Goal: Information Seeking & Learning: Learn about a topic

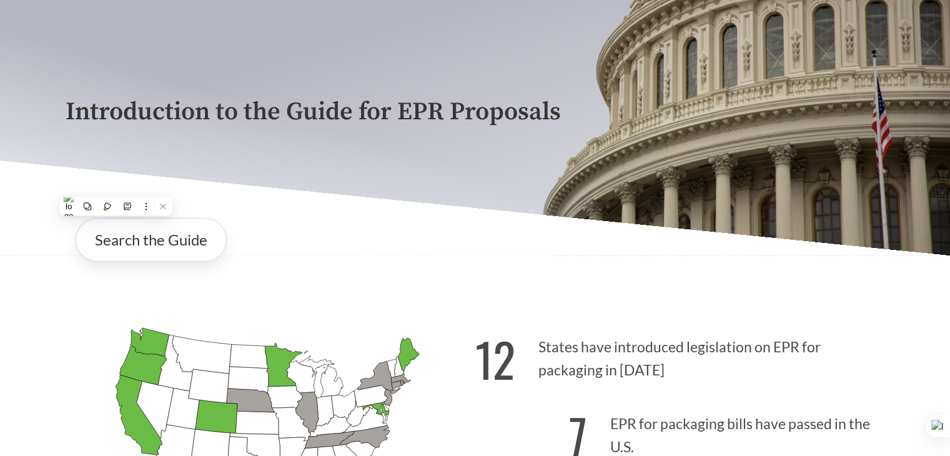
scroll to position [187, 0]
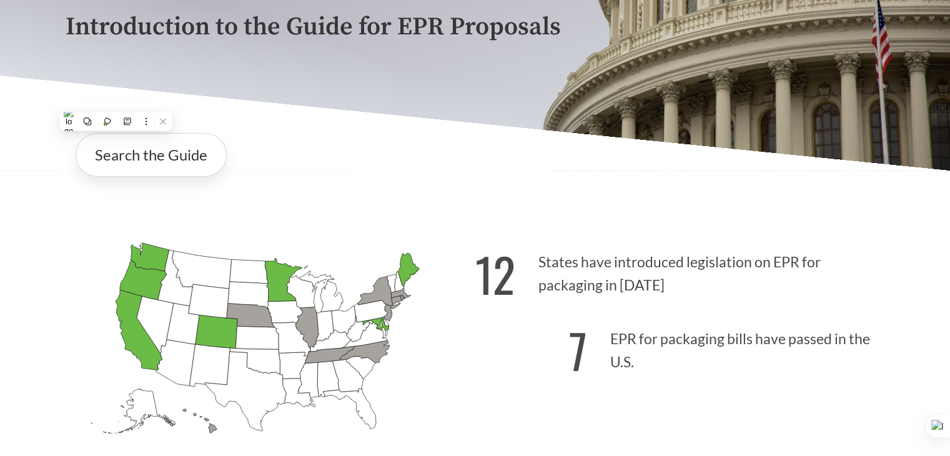
click at [350, 234] on icon "[US_STATE] Introduced: [US_STATE] Introduced: [US_STATE] Introduced: [US_STATE]…" at bounding box center [271, 360] width 410 height 256
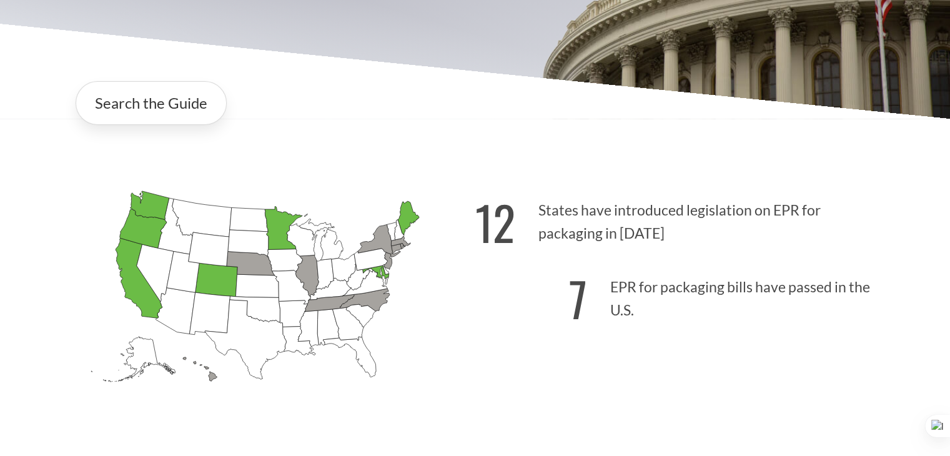
scroll to position [375, 0]
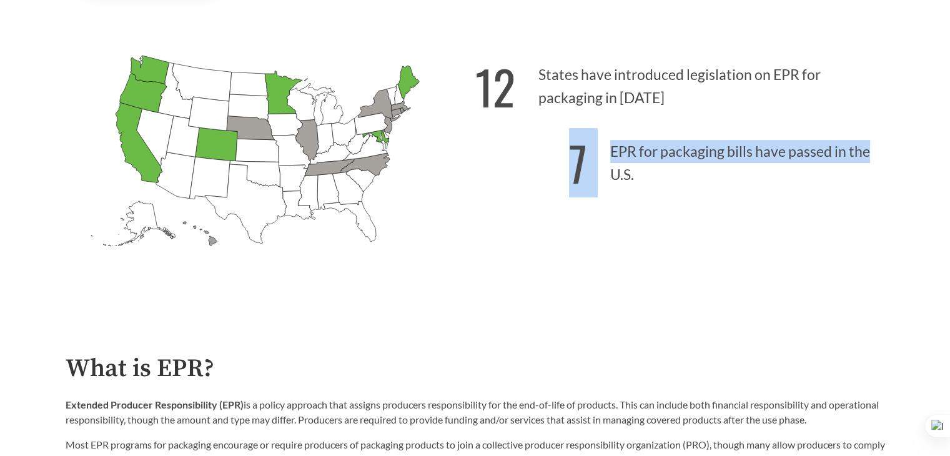
drag, startPoint x: 573, startPoint y: 161, endPoint x: 868, endPoint y: 153, distance: 295.0
click at [868, 153] on p "7 EPR for packaging bills have passed in the U.S." at bounding box center [680, 159] width 410 height 77
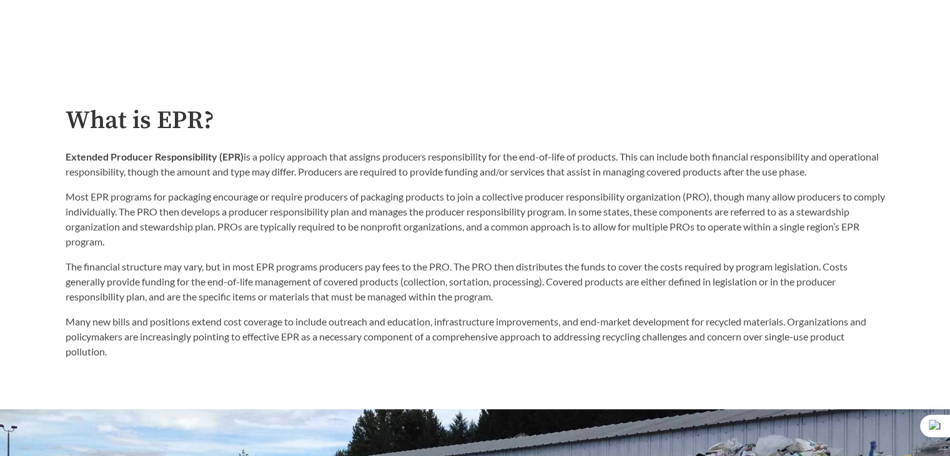
scroll to position [625, 0]
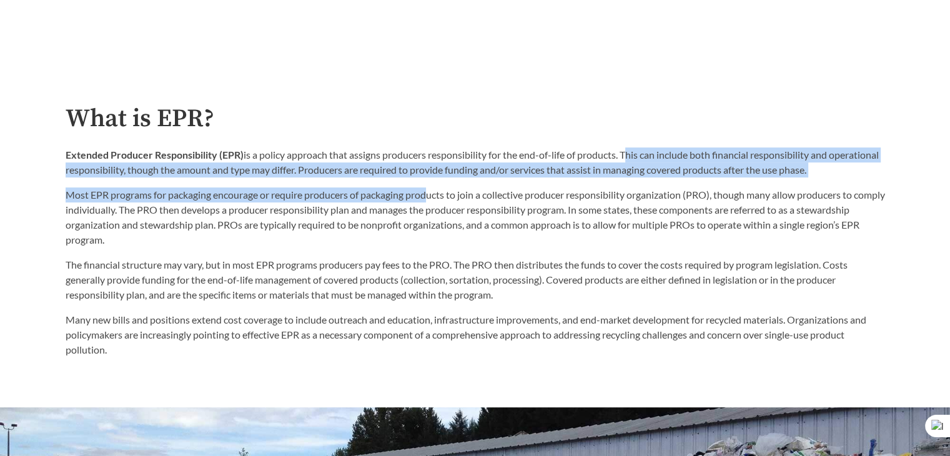
drag, startPoint x: 626, startPoint y: 154, endPoint x: 431, endPoint y: 184, distance: 197.2
click at [431, 184] on div "Extended Producer Responsibility (EPR) is a policy approach that assigns produc…" at bounding box center [476, 197] width 820 height 100
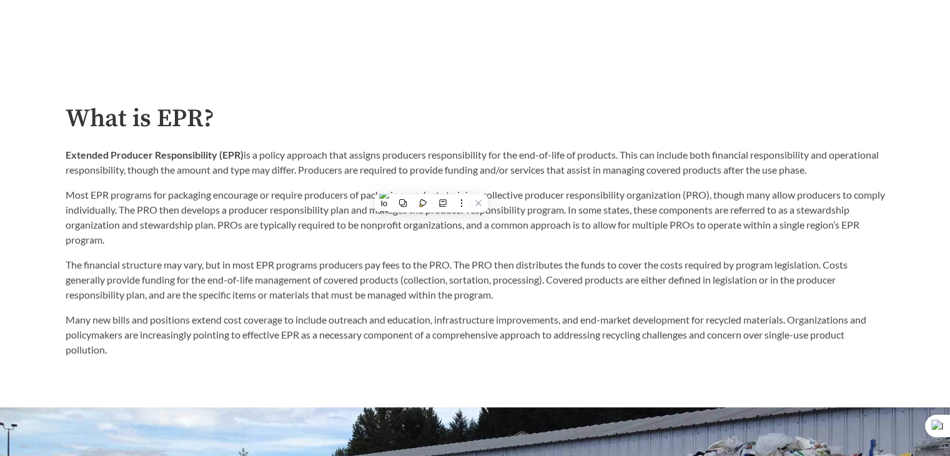
click at [191, 223] on p "Most EPR programs for packaging encourage or require producers of packaging pro…" at bounding box center [476, 217] width 820 height 60
click at [579, 228] on p "Most EPR programs for packaging encourage or require producers of packaging pro…" at bounding box center [476, 217] width 820 height 60
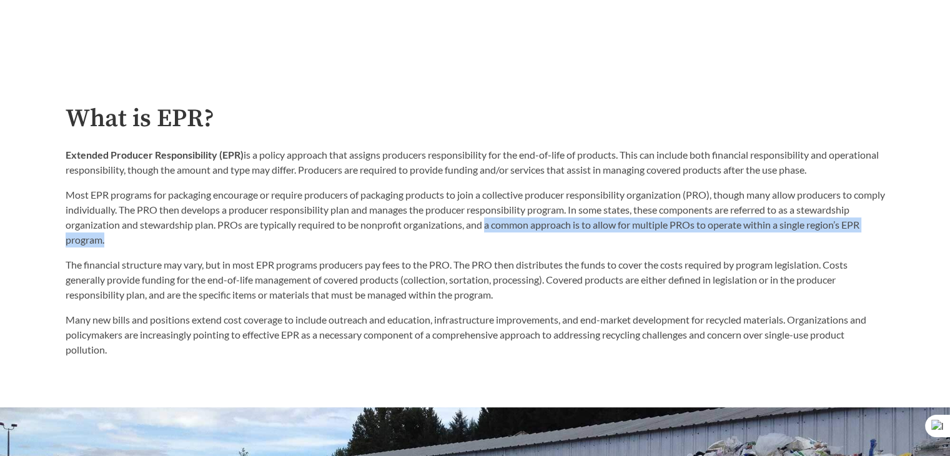
drag, startPoint x: 544, startPoint y: 228, endPoint x: 175, endPoint y: 245, distance: 369.0
click at [175, 245] on p "Most EPR programs for packaging encourage or require producers of packaging pro…" at bounding box center [476, 217] width 820 height 60
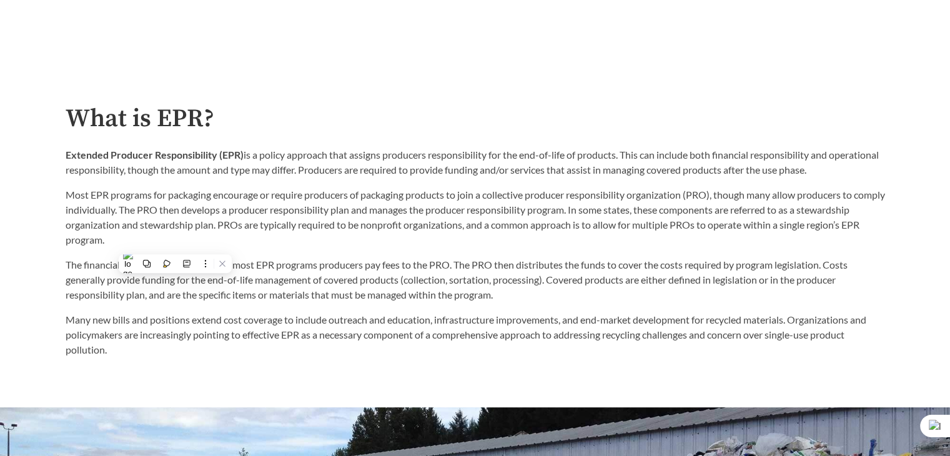
drag, startPoint x: 300, startPoint y: 226, endPoint x: 286, endPoint y: 234, distance: 16.3
click at [301, 227] on p "Most EPR programs for packaging encourage or require producers of packaging pro…" at bounding box center [476, 217] width 820 height 60
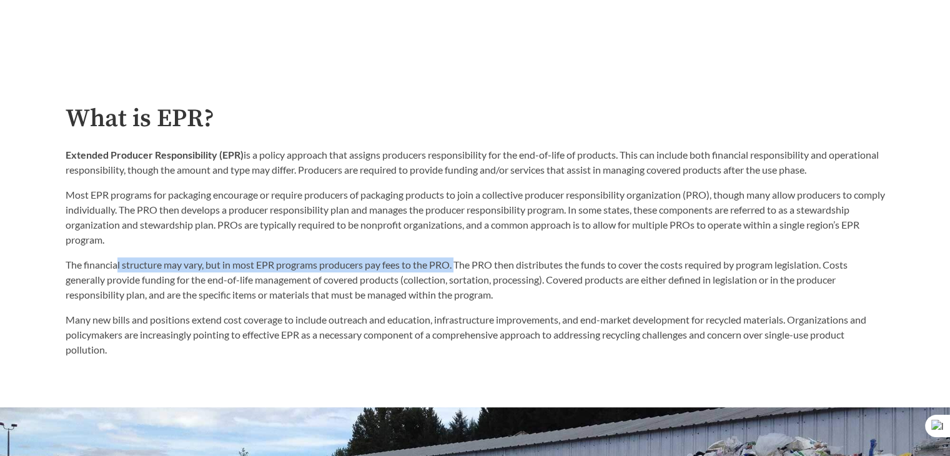
drag, startPoint x: 116, startPoint y: 269, endPoint x: 460, endPoint y: 265, distance: 344.9
click at [460, 265] on p "The financial structure may vary, but in most EPR programs producers pay fees t…" at bounding box center [476, 279] width 820 height 45
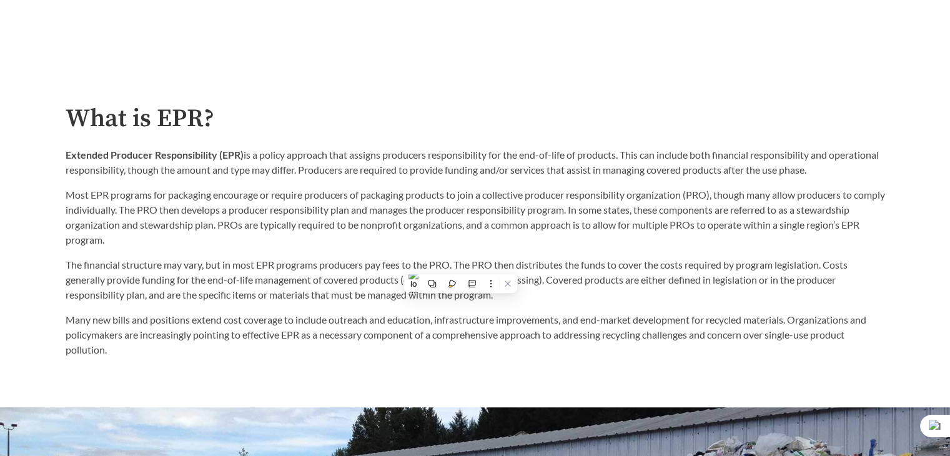
click at [473, 267] on p "The financial structure may vary, but in most EPR programs producers pay fees t…" at bounding box center [476, 279] width 820 height 45
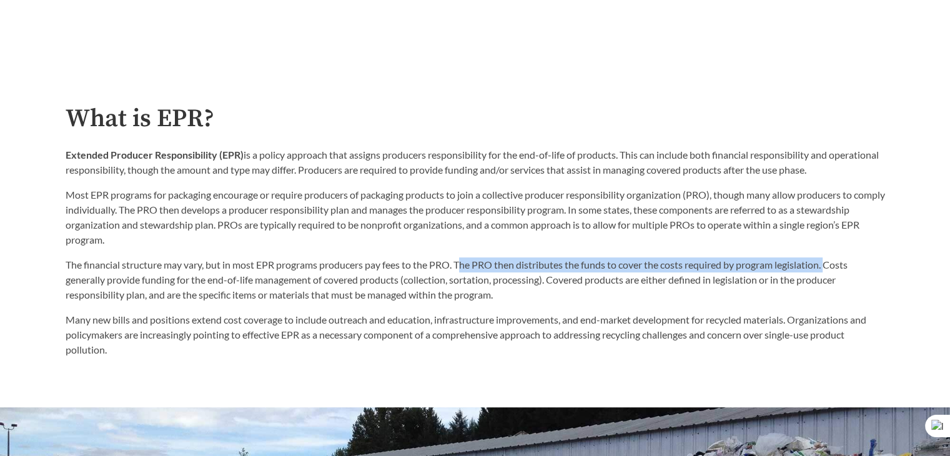
drag, startPoint x: 463, startPoint y: 267, endPoint x: 832, endPoint y: 264, distance: 368.6
click at [832, 264] on p "The financial structure may vary, but in most EPR programs producers pay fees t…" at bounding box center [476, 279] width 820 height 45
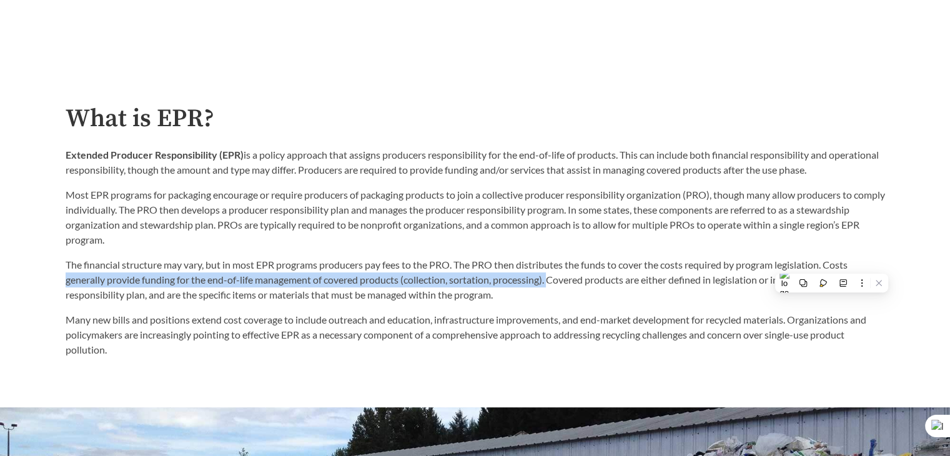
drag, startPoint x: 67, startPoint y: 283, endPoint x: 552, endPoint y: 283, distance: 484.8
click at [552, 283] on p "The financial structure may vary, but in most EPR programs producers pay fees t…" at bounding box center [476, 279] width 820 height 45
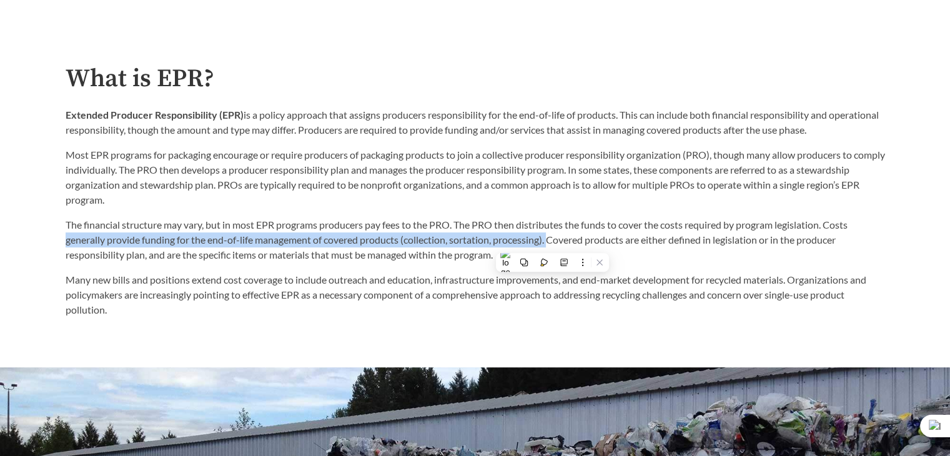
scroll to position [687, 0]
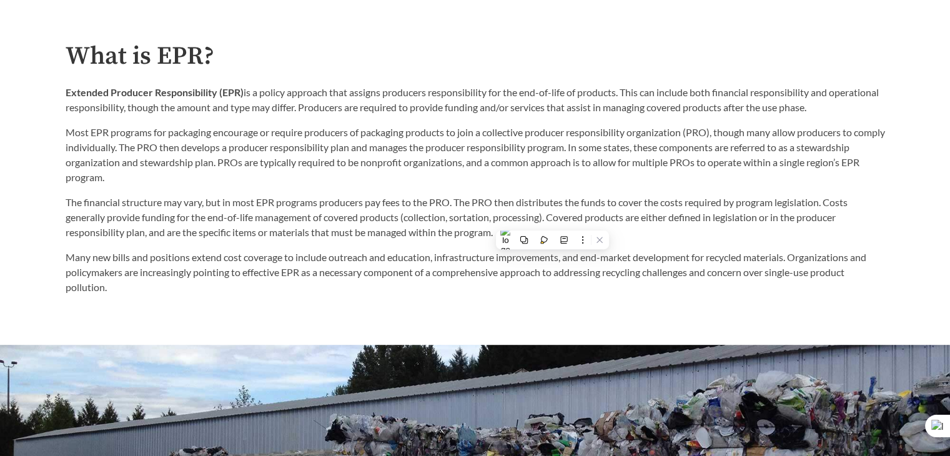
click at [564, 221] on p "The financial structure may vary, but in most EPR programs producers pay fees t…" at bounding box center [476, 217] width 820 height 45
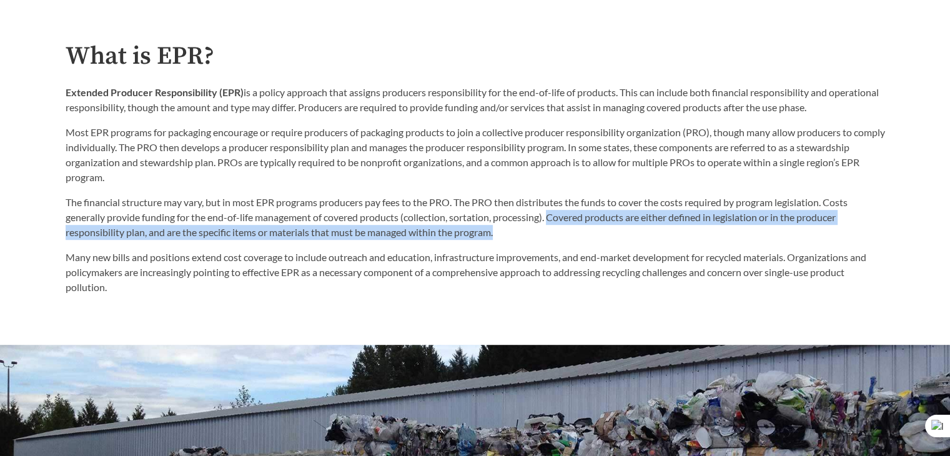
drag, startPoint x: 552, startPoint y: 217, endPoint x: 595, endPoint y: 236, distance: 46.2
click at [595, 236] on p "The financial structure may vary, but in most EPR programs producers pay fees t…" at bounding box center [476, 217] width 820 height 45
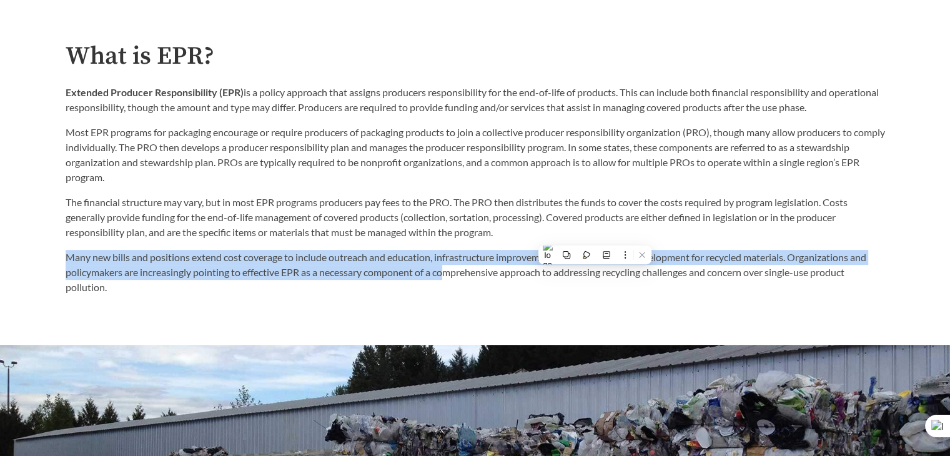
drag, startPoint x: 67, startPoint y: 256, endPoint x: 450, endPoint y: 274, distance: 384.0
click at [450, 274] on p "Many new bills and positions extend cost coverage to include outreach and educa…" at bounding box center [476, 272] width 820 height 45
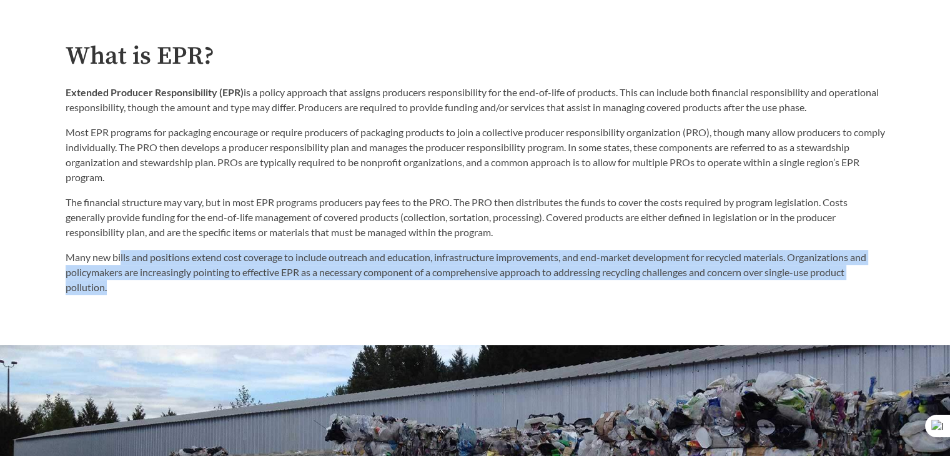
drag, startPoint x: 121, startPoint y: 262, endPoint x: 646, endPoint y: 286, distance: 526.0
click at [646, 286] on p "Many new bills and positions extend cost coverage to include outreach and educa…" at bounding box center [476, 272] width 820 height 45
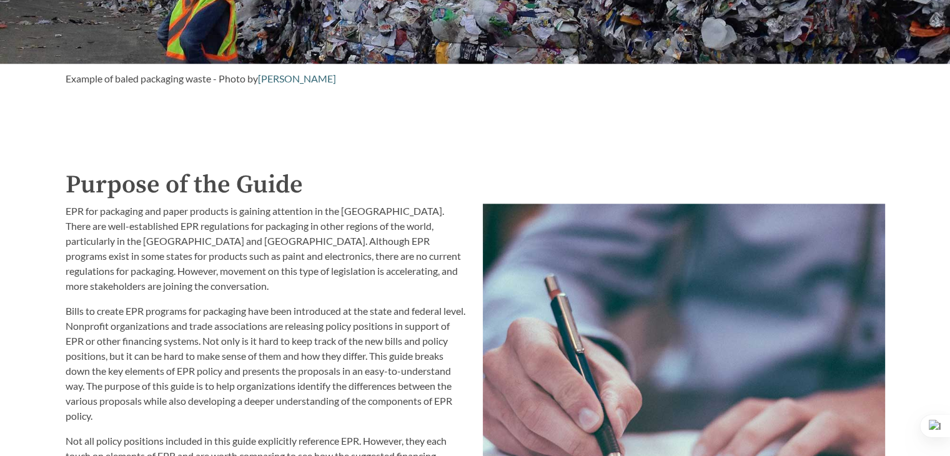
scroll to position [1250, 0]
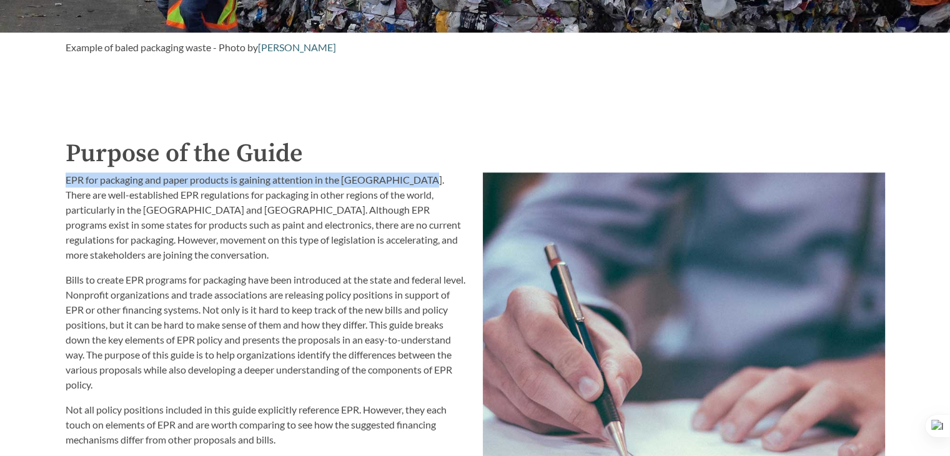
drag, startPoint x: 72, startPoint y: 180, endPoint x: 414, endPoint y: 183, distance: 341.8
click at [414, 183] on div "EPR for packaging and paper products is gaining attention in the [GEOGRAPHIC_DA…" at bounding box center [266, 431] width 417 height 533
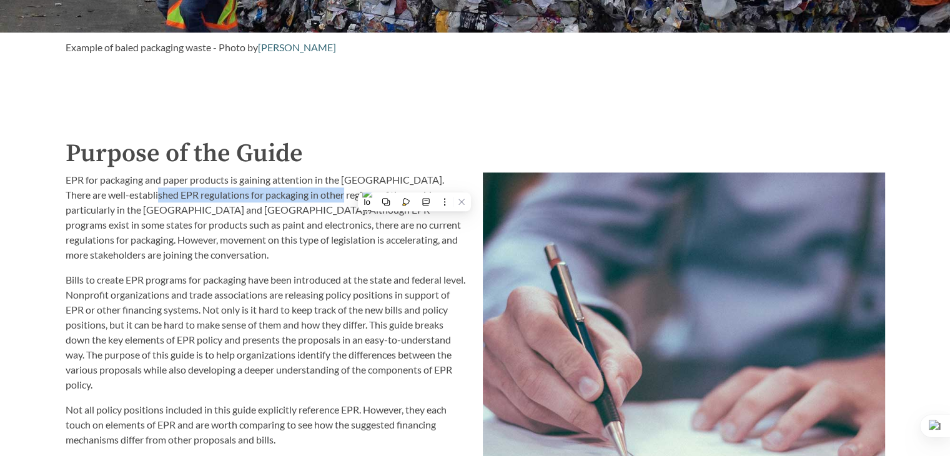
drag, startPoint x: 135, startPoint y: 196, endPoint x: 320, endPoint y: 196, distance: 184.9
click at [320, 196] on p "EPR for packaging and paper products is gaining attention in the [GEOGRAPHIC_DA…" at bounding box center [267, 217] width 402 height 90
click at [317, 208] on button at bounding box center [312, 215] width 16 height 16
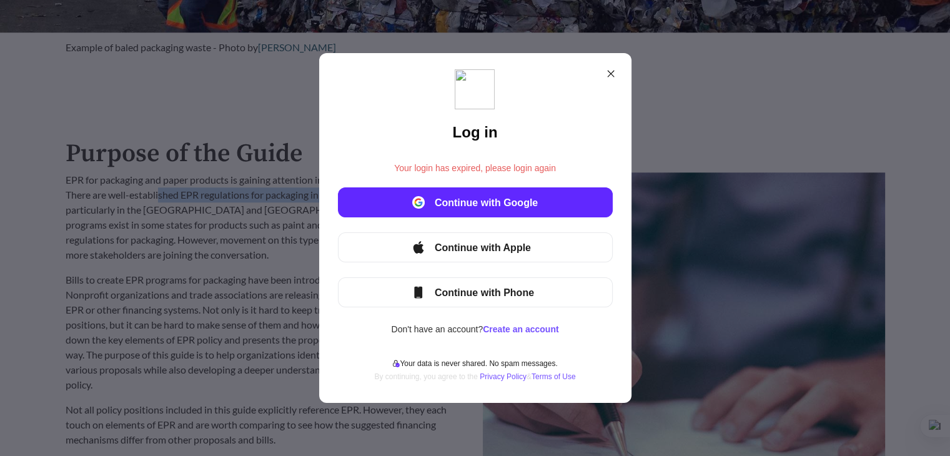
click at [606, 78] on icon at bounding box center [611, 74] width 10 height 10
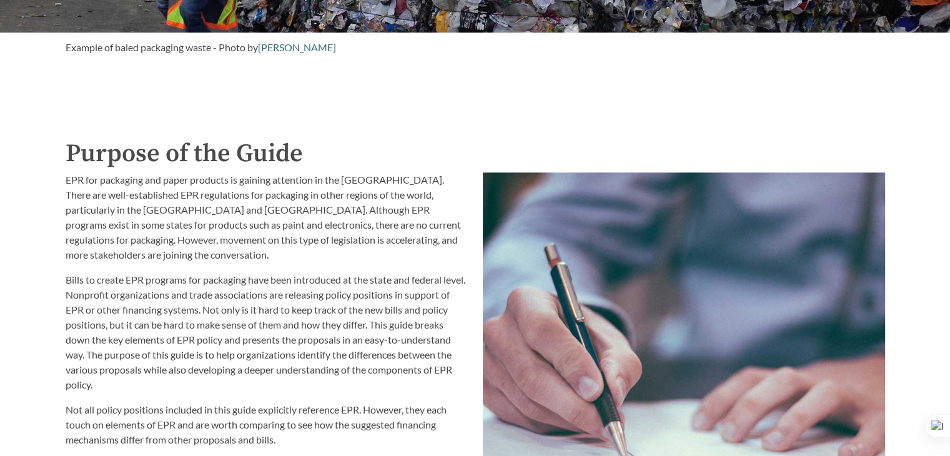
click at [329, 220] on p "EPR for packaging and paper products is gaining attention in the [GEOGRAPHIC_DA…" at bounding box center [267, 217] width 402 height 90
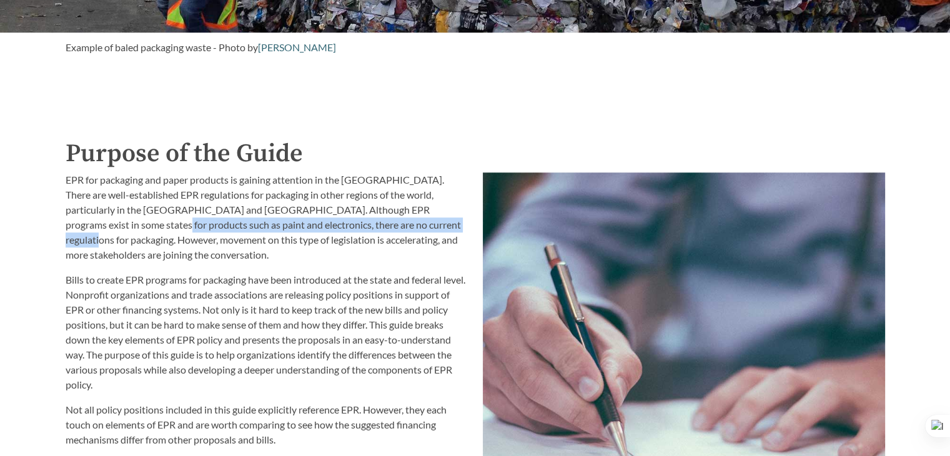
drag, startPoint x: 85, startPoint y: 227, endPoint x: 395, endPoint y: 228, distance: 309.9
click at [395, 228] on p "EPR for packaging and paper products is gaining attention in the [GEOGRAPHIC_DA…" at bounding box center [267, 217] width 402 height 90
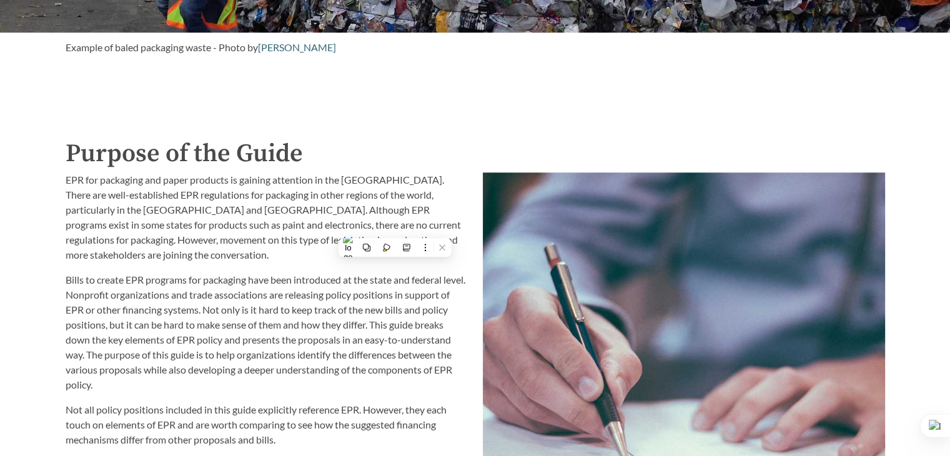
click at [151, 260] on p "EPR for packaging and paper products is gaining attention in the [GEOGRAPHIC_DA…" at bounding box center [267, 217] width 402 height 90
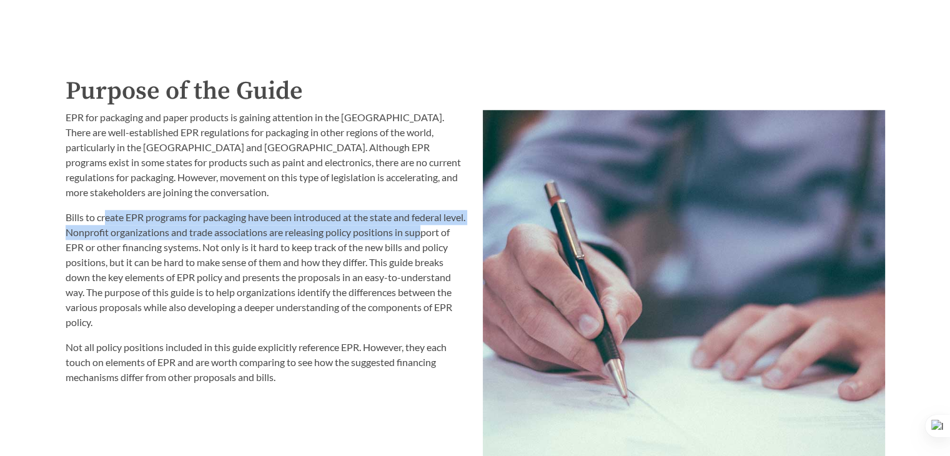
drag, startPoint x: 106, startPoint y: 216, endPoint x: 189, endPoint y: 255, distance: 91.7
click at [446, 239] on p "Bills to create EPR programs for packaging have been introduced at the state an…" at bounding box center [267, 270] width 402 height 120
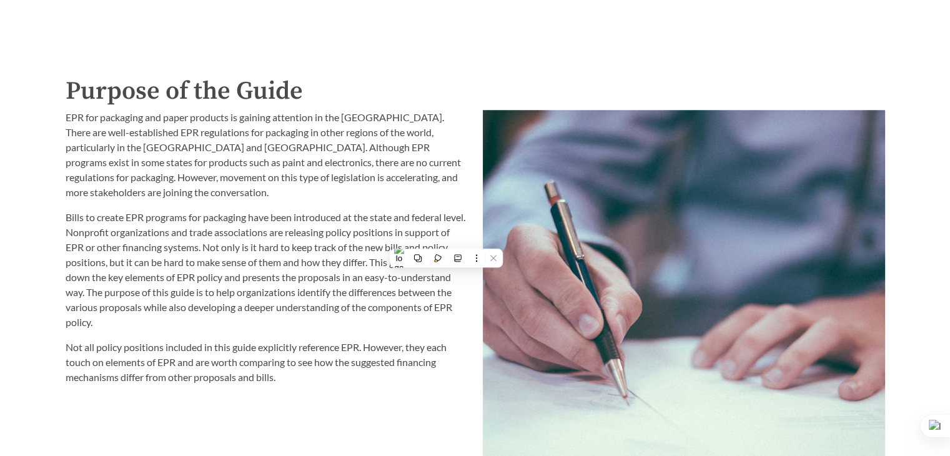
click at [151, 256] on p "Bills to create EPR programs for packaging have been introduced at the state an…" at bounding box center [267, 270] width 402 height 120
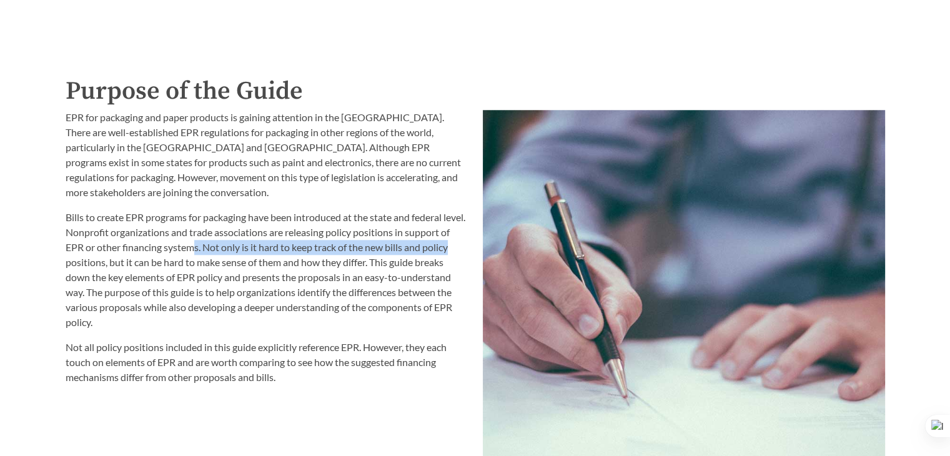
drag, startPoint x: 203, startPoint y: 250, endPoint x: 463, endPoint y: 253, distance: 259.9
click at [463, 253] on p "Bills to create EPR programs for packaging have been introduced at the state an…" at bounding box center [267, 270] width 402 height 120
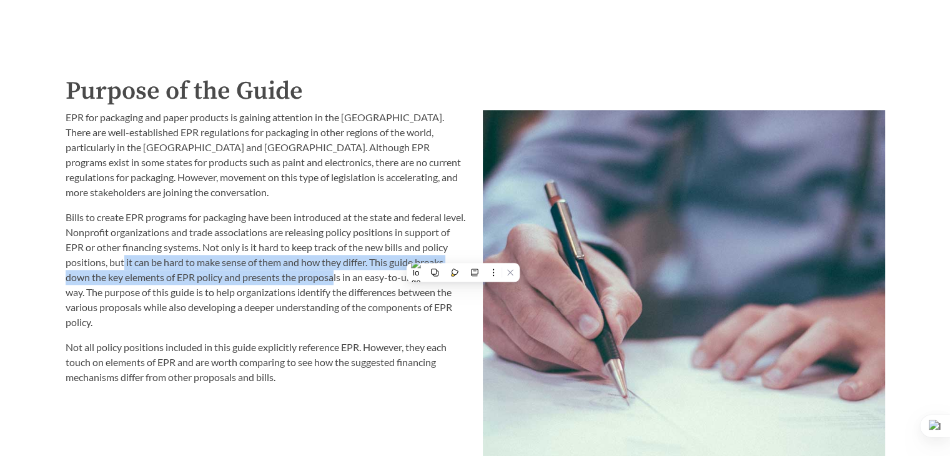
drag, startPoint x: 122, startPoint y: 262, endPoint x: 334, endPoint y: 272, distance: 211.4
click at [334, 272] on p "Bills to create EPR programs for packaging have been introduced at the state an…" at bounding box center [267, 270] width 402 height 120
click at [369, 286] on button at bounding box center [364, 291] width 16 height 16
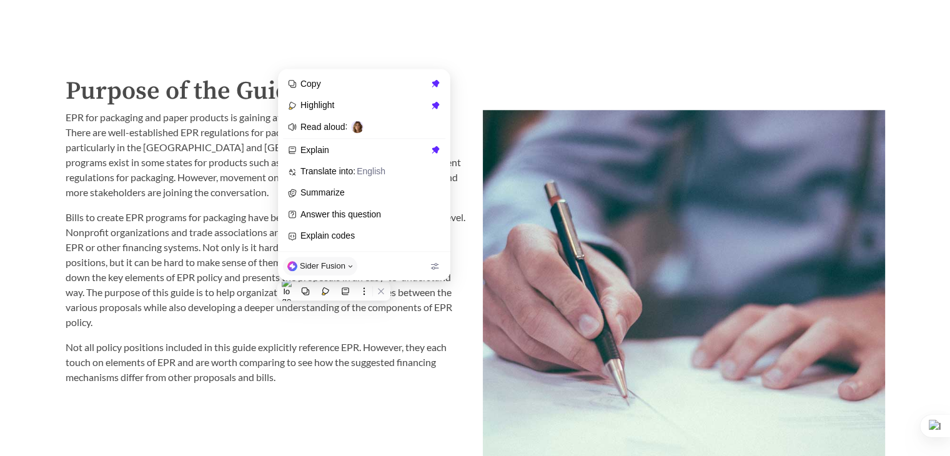
click at [158, 236] on p "Bills to create EPR programs for packaging have been introduced at the state an…" at bounding box center [267, 270] width 402 height 120
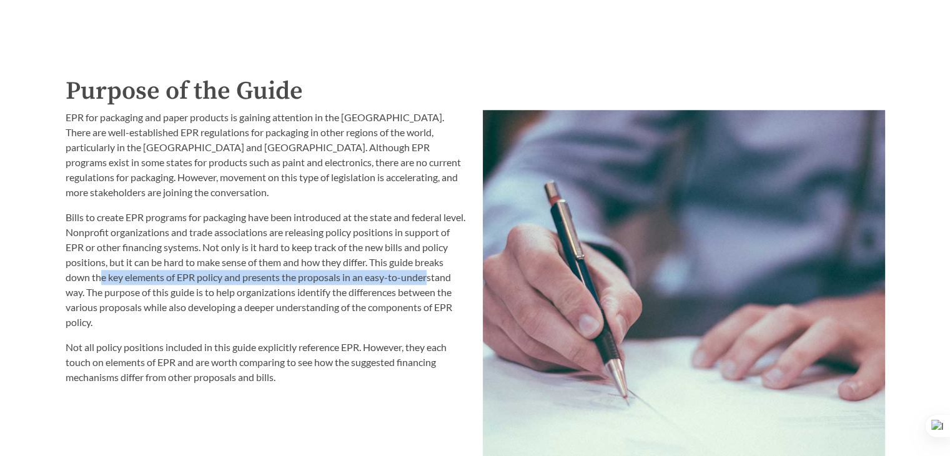
drag, startPoint x: 102, startPoint y: 282, endPoint x: 431, endPoint y: 281, distance: 328.6
click at [431, 281] on p "Bills to create EPR programs for packaging have been introduced at the state an…" at bounding box center [267, 270] width 402 height 120
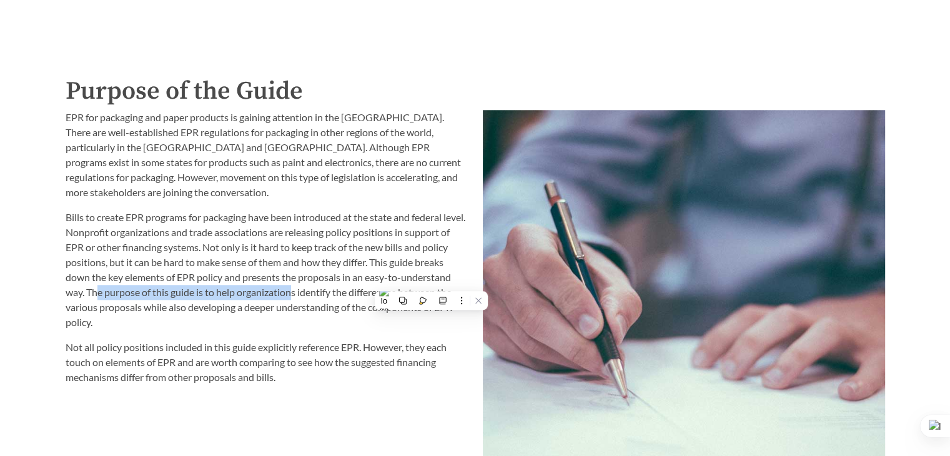
drag, startPoint x: 100, startPoint y: 297, endPoint x: 294, endPoint y: 293, distance: 194.3
click at [294, 293] on p "Bills to create EPR programs for packaging have been introduced at the state an…" at bounding box center [267, 270] width 402 height 120
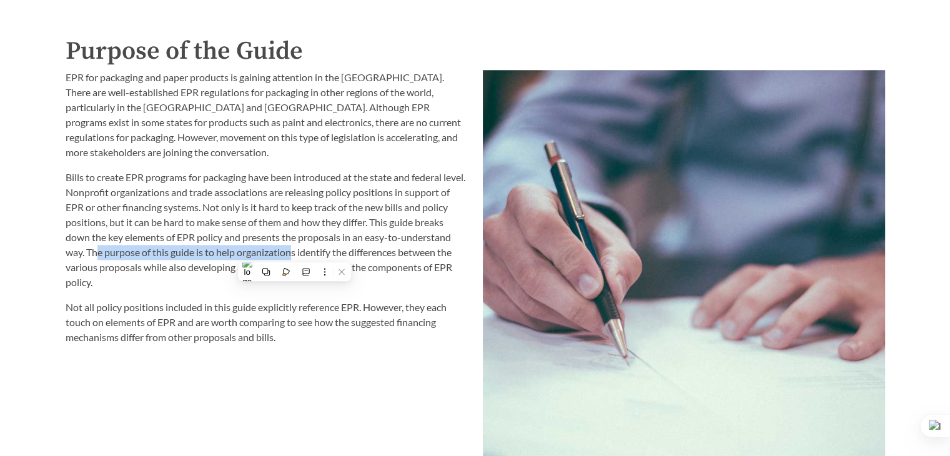
scroll to position [1374, 0]
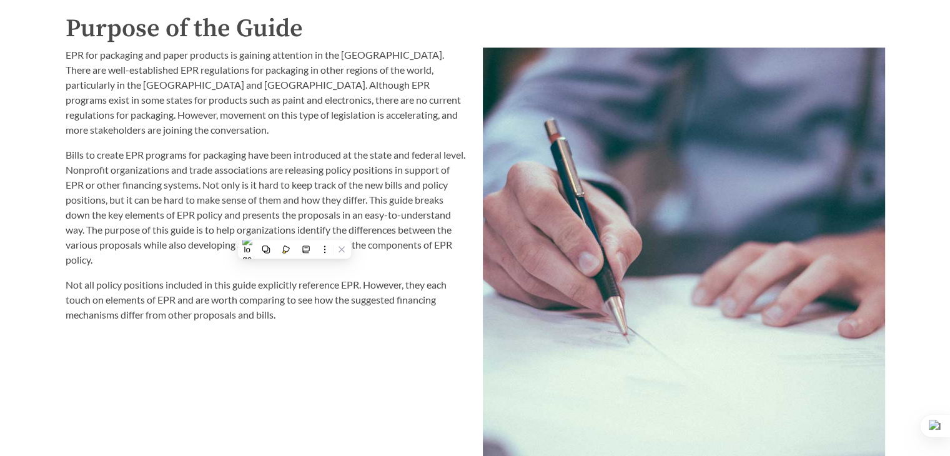
click at [180, 289] on p "Not all policy positions included in this guide explicitly reference EPR. Howev…" at bounding box center [267, 299] width 402 height 45
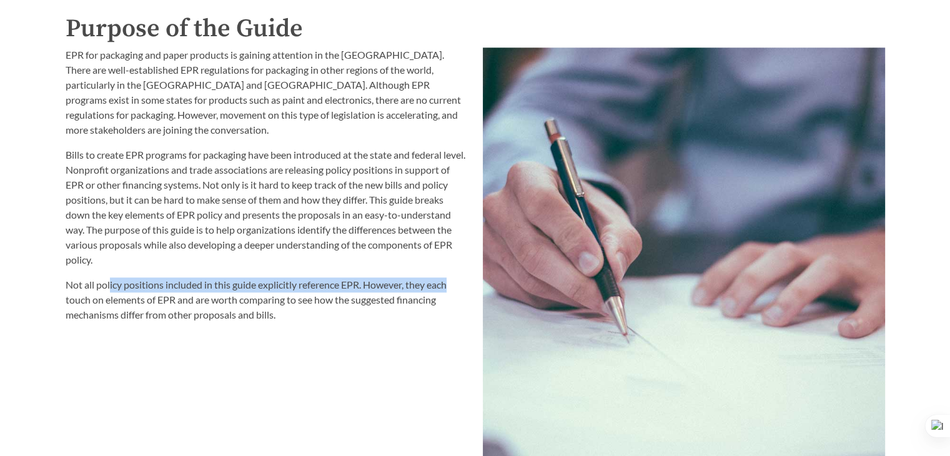
drag, startPoint x: 110, startPoint y: 286, endPoint x: 466, endPoint y: 286, distance: 356.1
click at [466, 286] on p "Not all policy positions included in this guide explicitly reference EPR. Howev…" at bounding box center [267, 299] width 402 height 45
click at [309, 286] on p "Not all policy positions included in this guide explicitly reference EPR. Howev…" at bounding box center [267, 299] width 402 height 45
drag, startPoint x: 204, startPoint y: 289, endPoint x: 379, endPoint y: 291, distance: 175.6
click at [379, 291] on p "Not all policy positions included in this guide explicitly reference EPR. Howev…" at bounding box center [267, 299] width 402 height 45
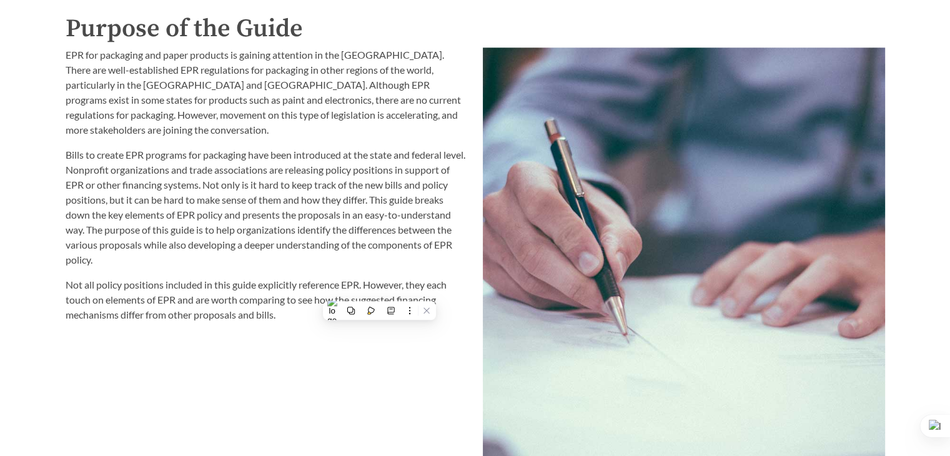
click at [190, 311] on p "Not all policy positions included in this guide explicitly reference EPR. Howev…" at bounding box center [267, 299] width 402 height 45
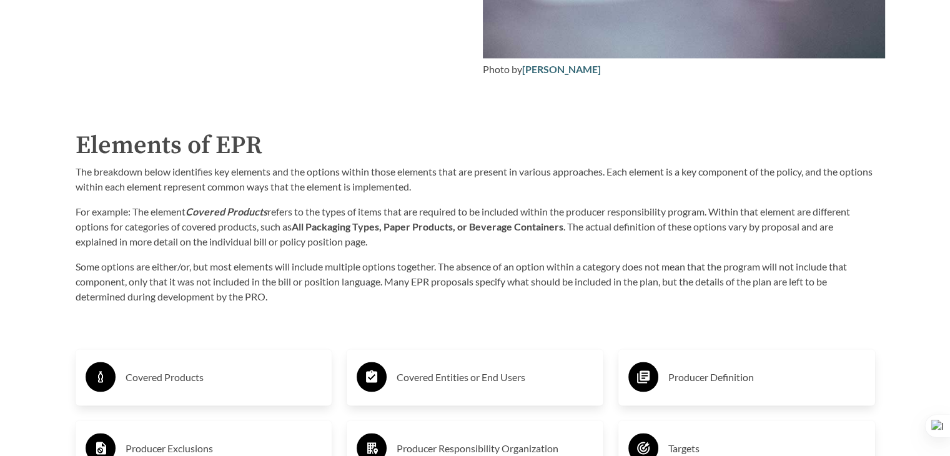
scroll to position [1874, 0]
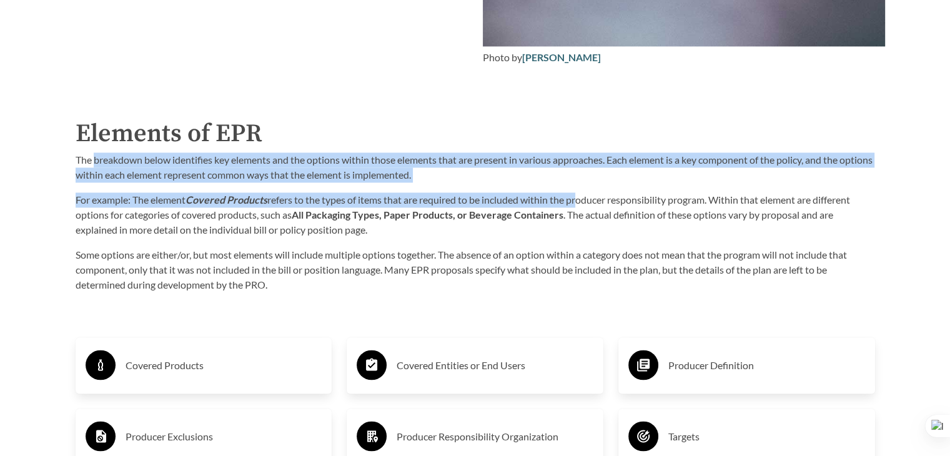
drag, startPoint x: 92, startPoint y: 162, endPoint x: 579, endPoint y: 186, distance: 487.3
click at [579, 186] on div "The breakdown below identifies key elements and the options within those elemen…" at bounding box center [476, 222] width 800 height 140
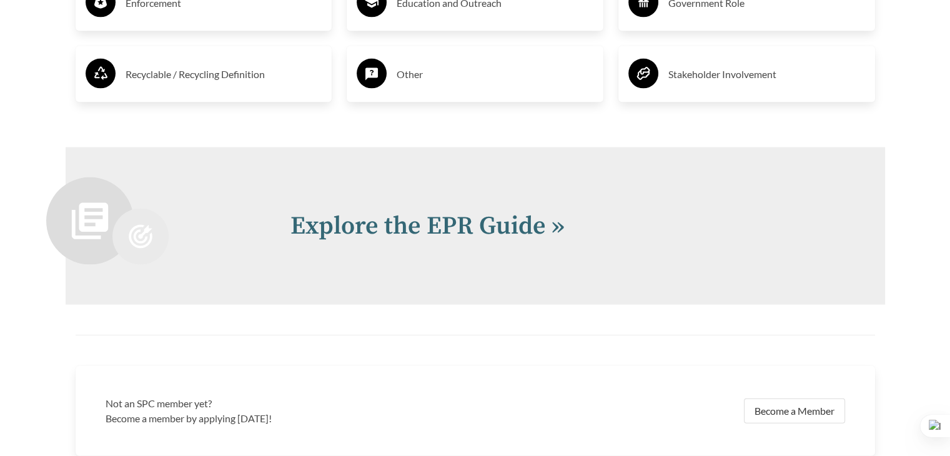
scroll to position [2437, 0]
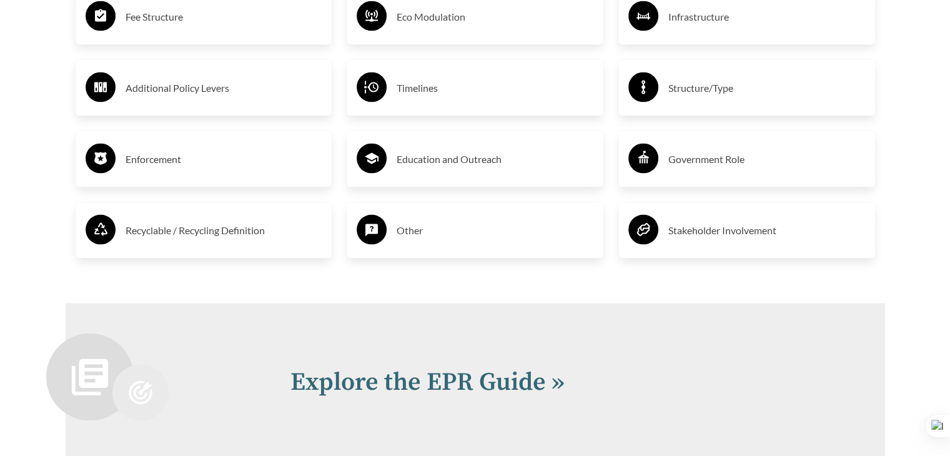
click at [451, 236] on h3 "Other" at bounding box center [495, 231] width 197 height 20
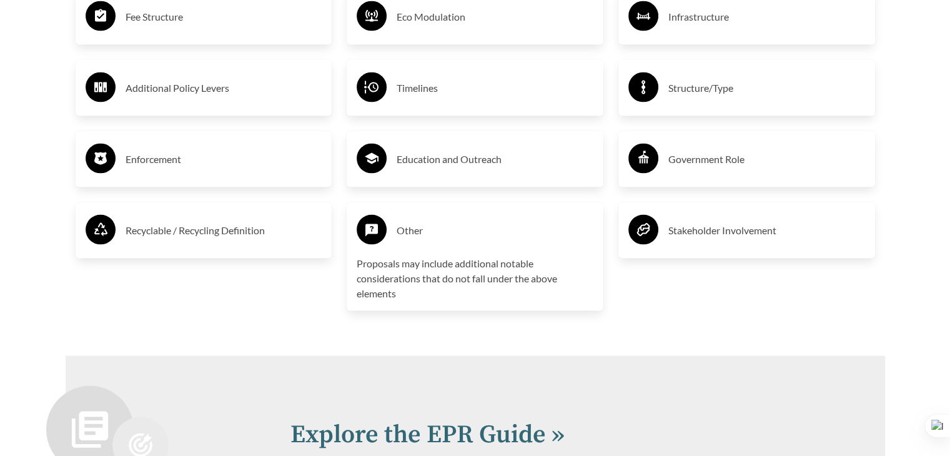
click at [451, 236] on h3 "Other" at bounding box center [495, 231] width 197 height 20
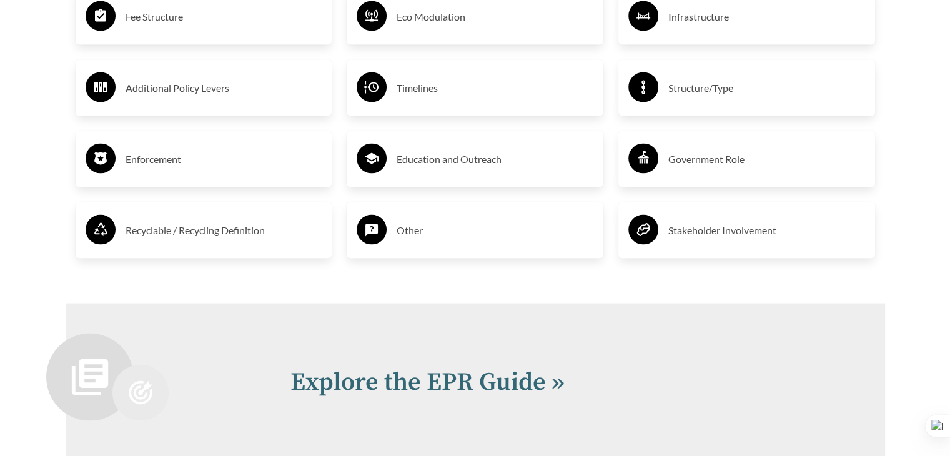
click at [302, 239] on h3 "Recyclable / Recycling Definition" at bounding box center [224, 231] width 197 height 20
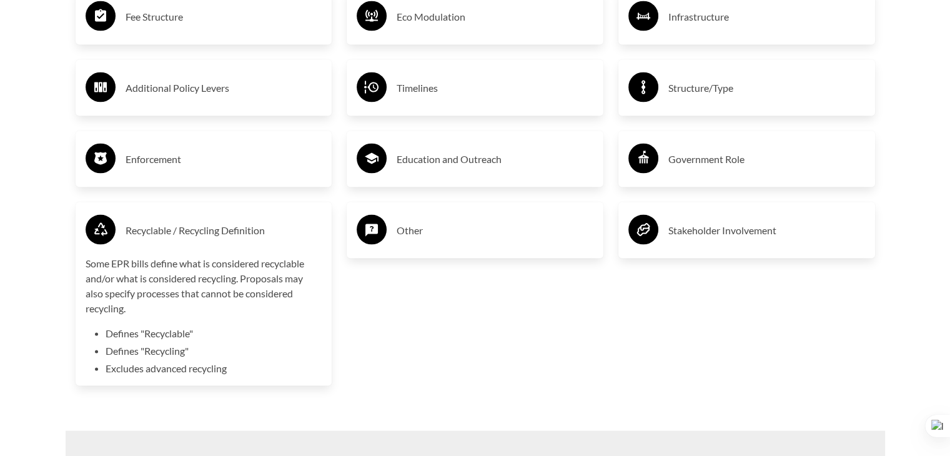
click at [702, 241] on h3 "Stakeholder Involvement" at bounding box center [767, 231] width 197 height 20
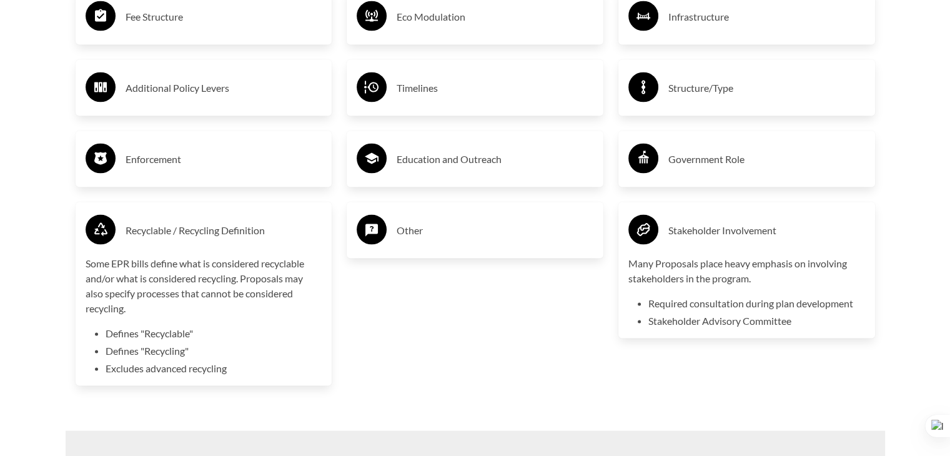
click at [714, 163] on h3 "Government Role" at bounding box center [767, 159] width 197 height 20
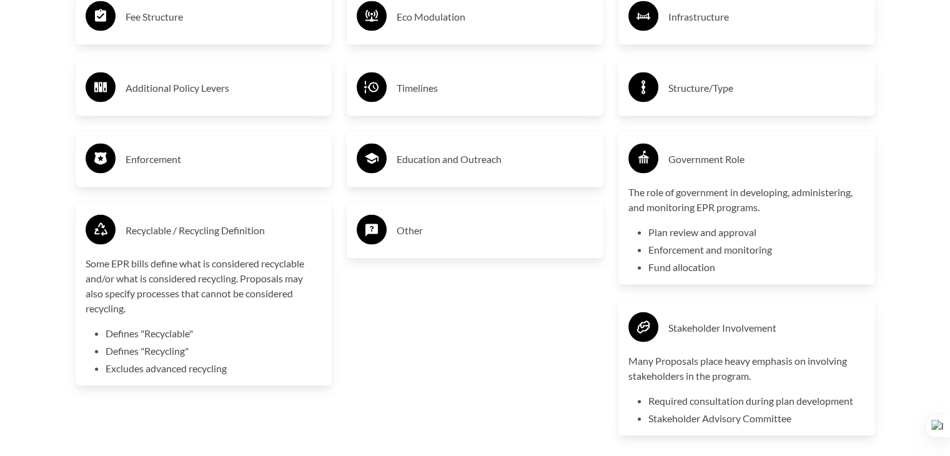
drag, startPoint x: 530, startPoint y: 166, endPoint x: 520, endPoint y: 168, distance: 10.3
click at [530, 166] on h3 "Education and Outreach" at bounding box center [495, 159] width 197 height 20
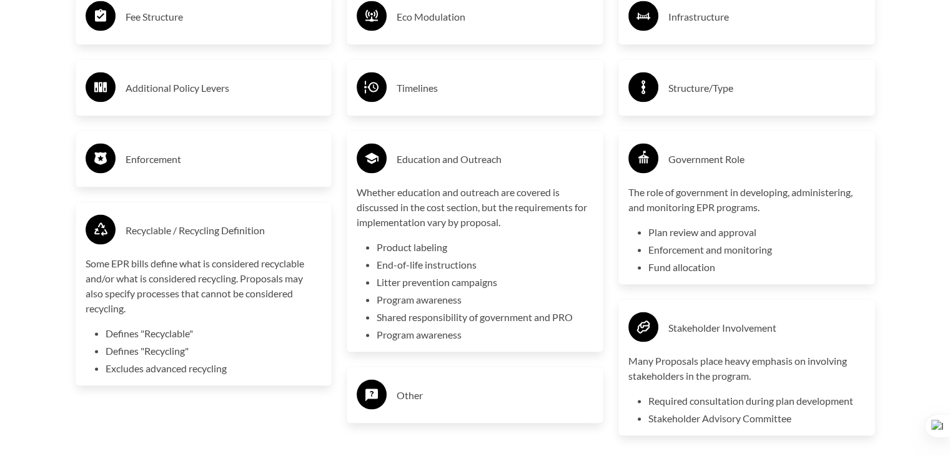
click at [269, 169] on h3 "Enforcement" at bounding box center [224, 159] width 197 height 20
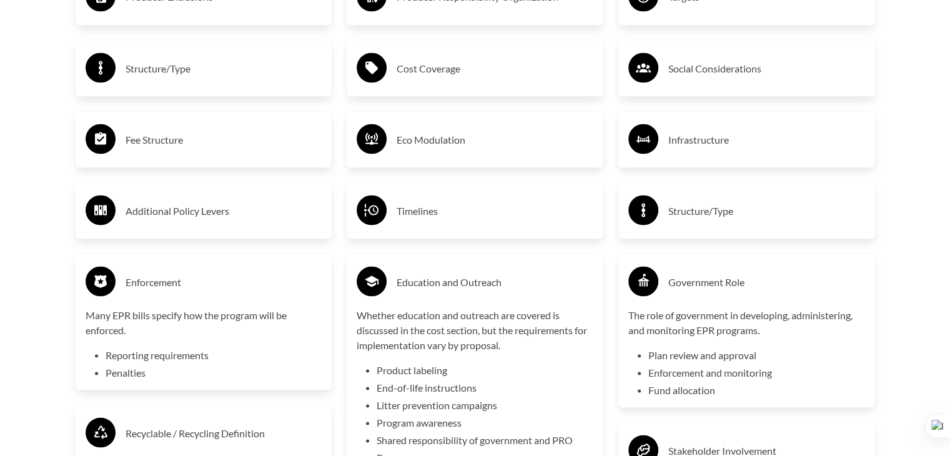
scroll to position [2312, 0]
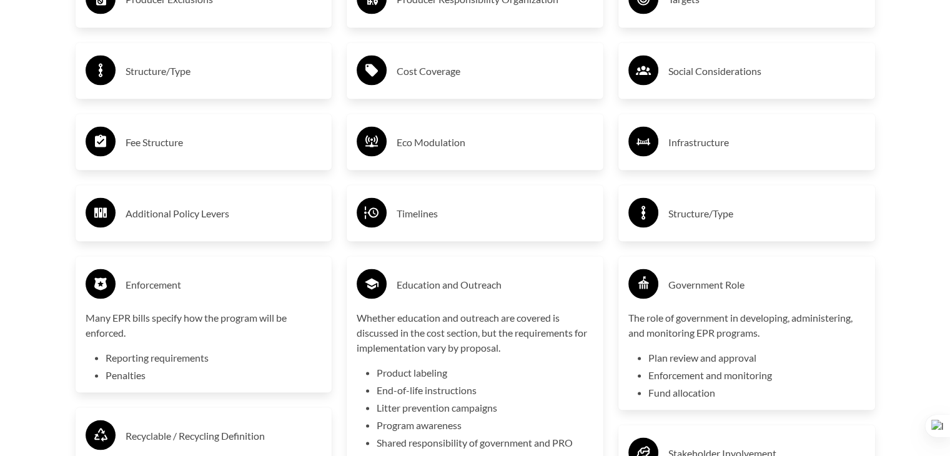
click at [193, 229] on div "Additional Policy Levers" at bounding box center [204, 213] width 237 height 36
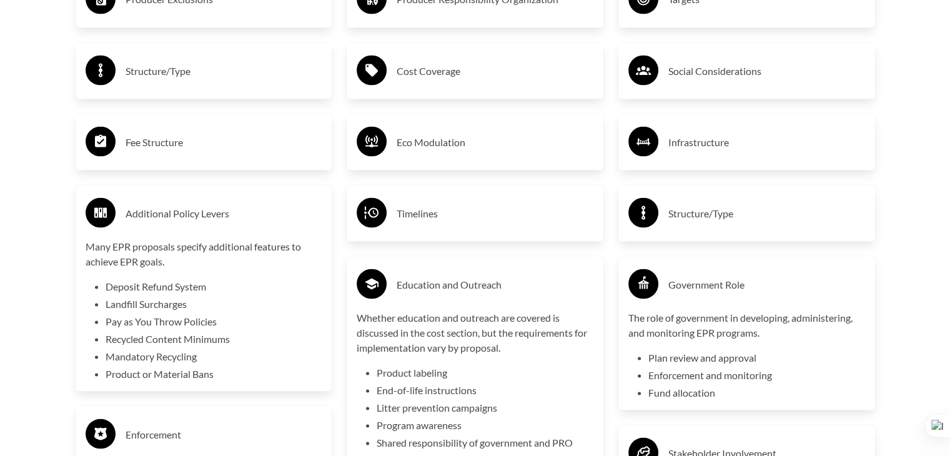
click at [464, 208] on h3 "Timelines" at bounding box center [495, 213] width 197 height 20
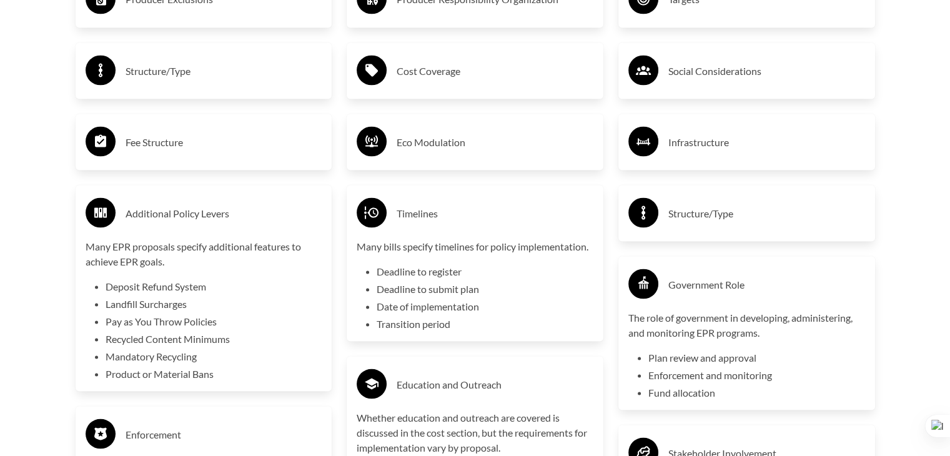
click at [664, 211] on div "Structure/Type" at bounding box center [747, 213] width 237 height 36
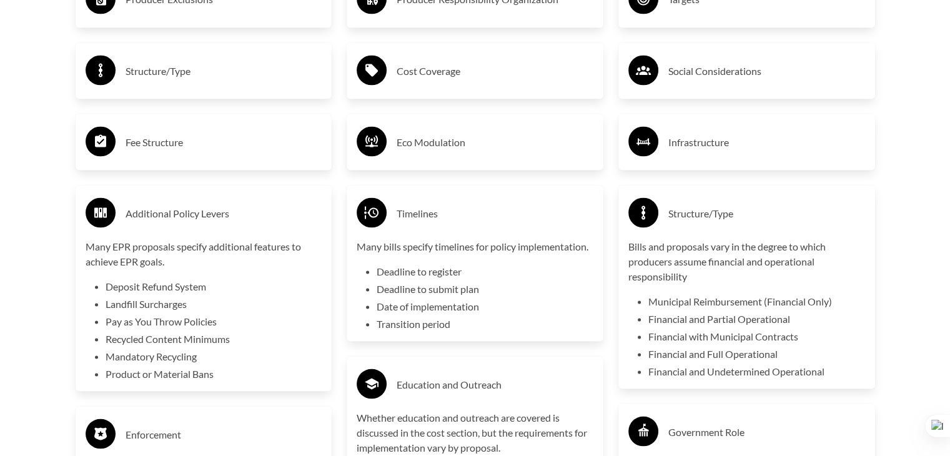
click at [728, 129] on div "Infrastructure" at bounding box center [747, 142] width 237 height 36
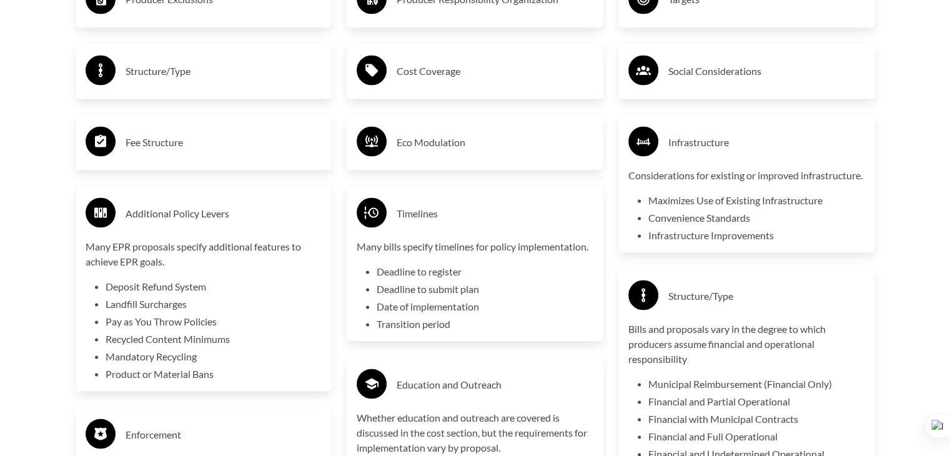
click at [409, 136] on h3 "Eco Modulation" at bounding box center [495, 142] width 197 height 20
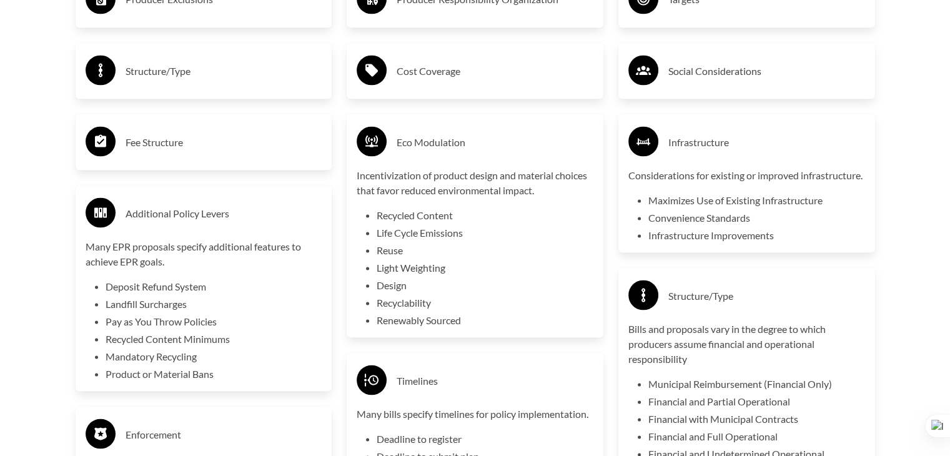
click at [131, 137] on h3 "Fee Structure" at bounding box center [224, 142] width 197 height 20
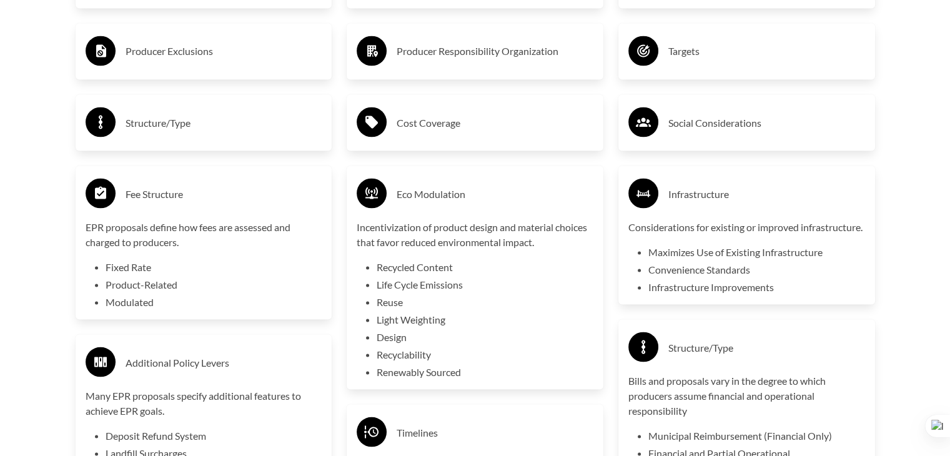
scroll to position [2187, 0]
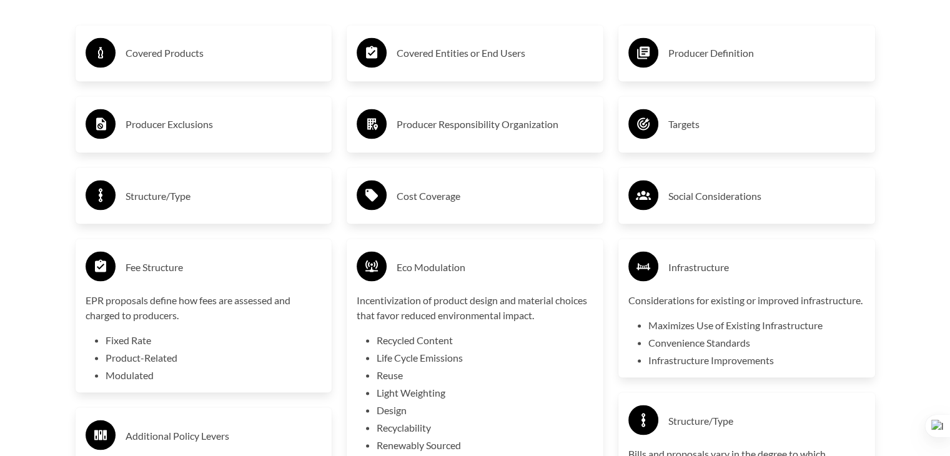
click at [199, 201] on h3 "Structure/Type" at bounding box center [224, 196] width 197 height 20
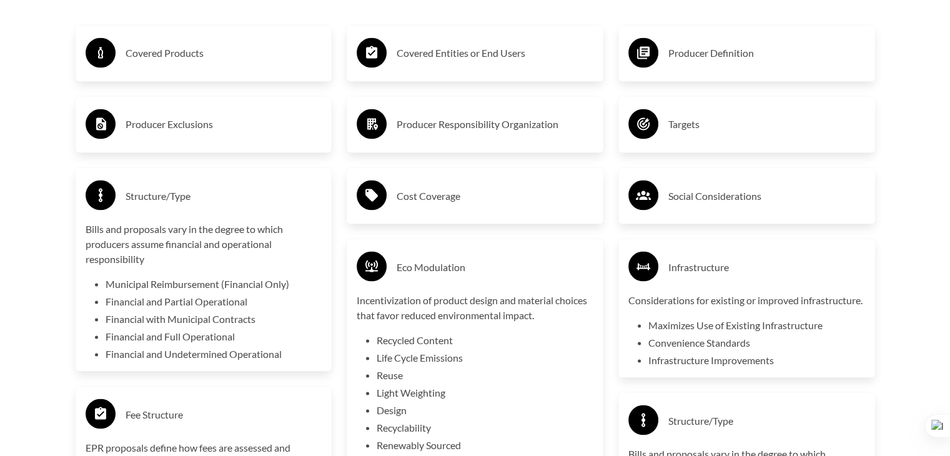
click at [429, 184] on div "Cost Coverage" at bounding box center [475, 195] width 237 height 36
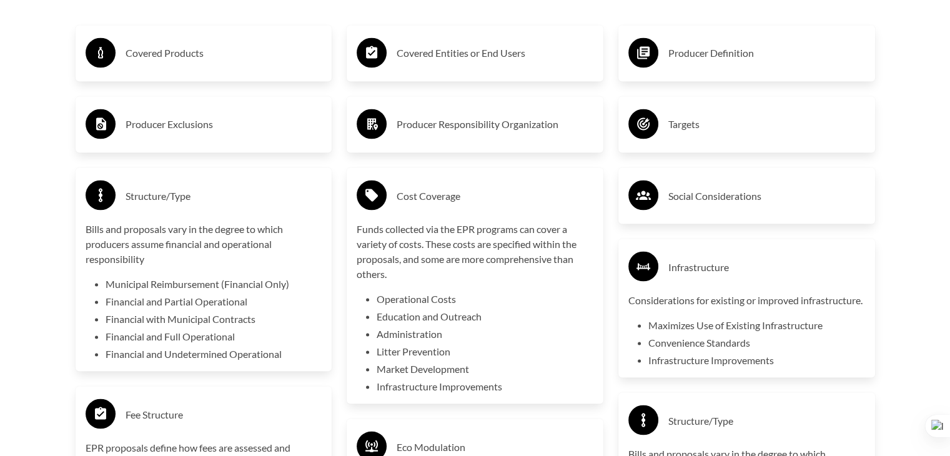
click at [710, 188] on h3 "Social Considerations" at bounding box center [767, 196] width 197 height 20
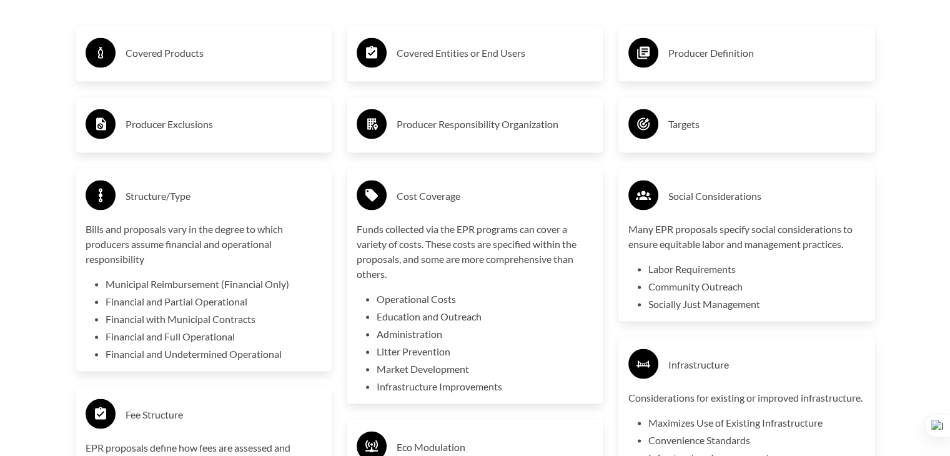
scroll to position [2124, 0]
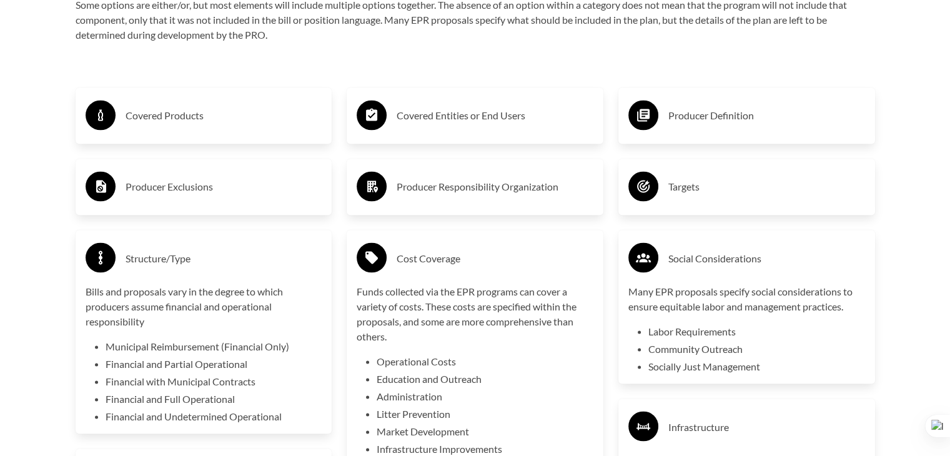
click at [712, 186] on h3 "Targets" at bounding box center [767, 187] width 197 height 20
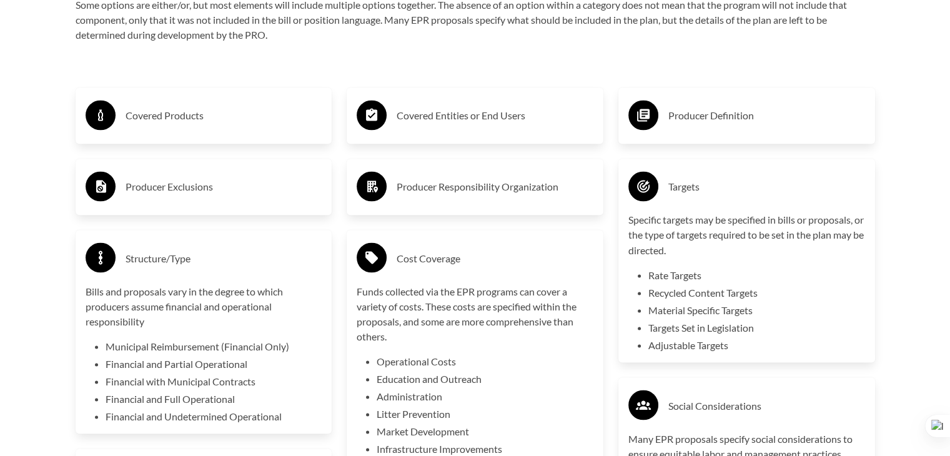
click at [524, 186] on h3 "Producer Responsibility Organization" at bounding box center [495, 187] width 197 height 20
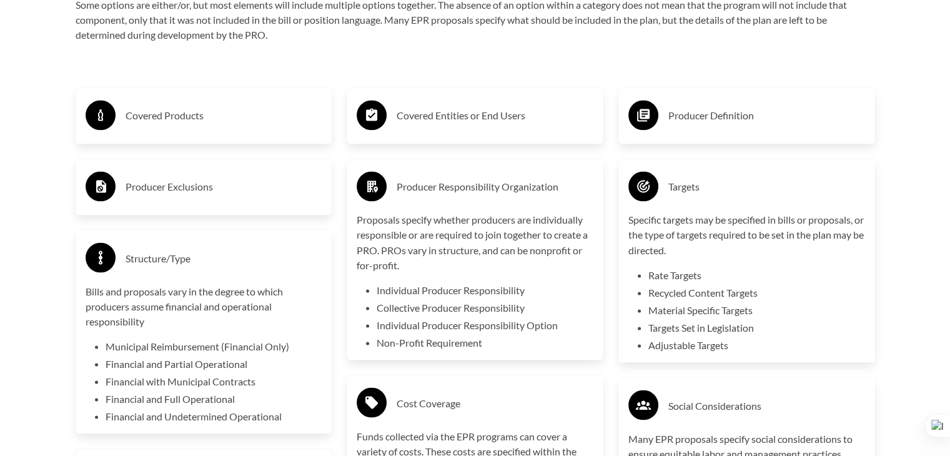
click at [232, 186] on h3 "Producer Exclusions" at bounding box center [224, 187] width 197 height 20
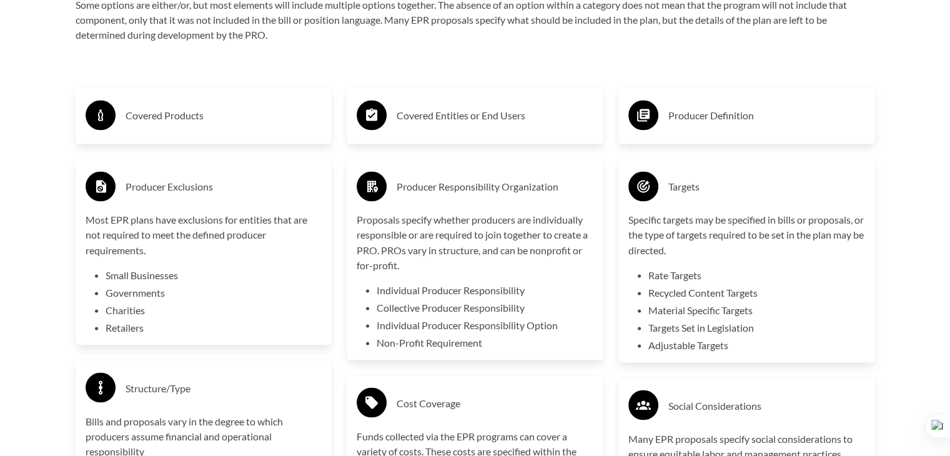
click at [269, 126] on h3 "Covered Products" at bounding box center [224, 116] width 197 height 20
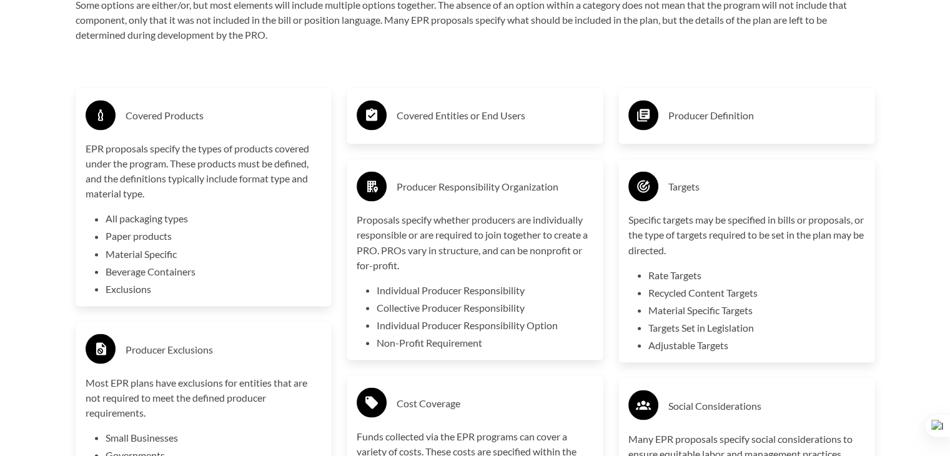
drag, startPoint x: 471, startPoint y: 127, endPoint x: 635, endPoint y: 111, distance: 164.6
click at [472, 127] on div "Covered Entities or End Users" at bounding box center [475, 115] width 237 height 36
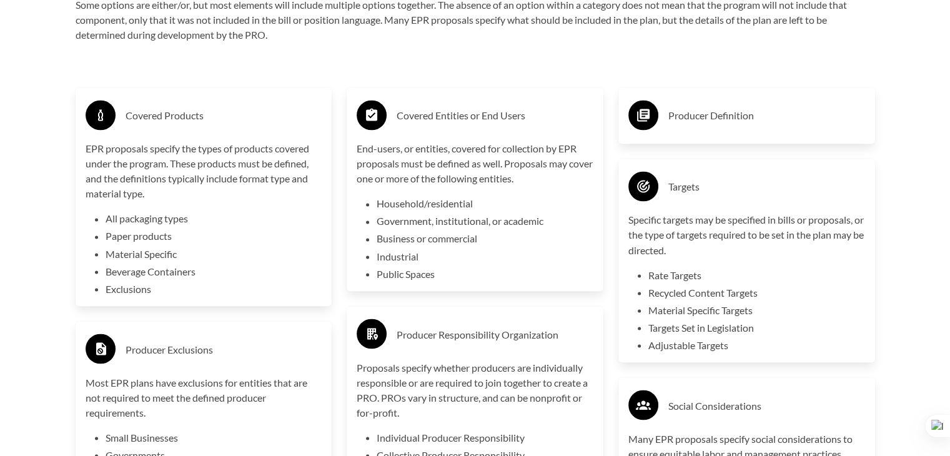
click at [698, 108] on h3 "Producer Definition" at bounding box center [767, 116] width 197 height 20
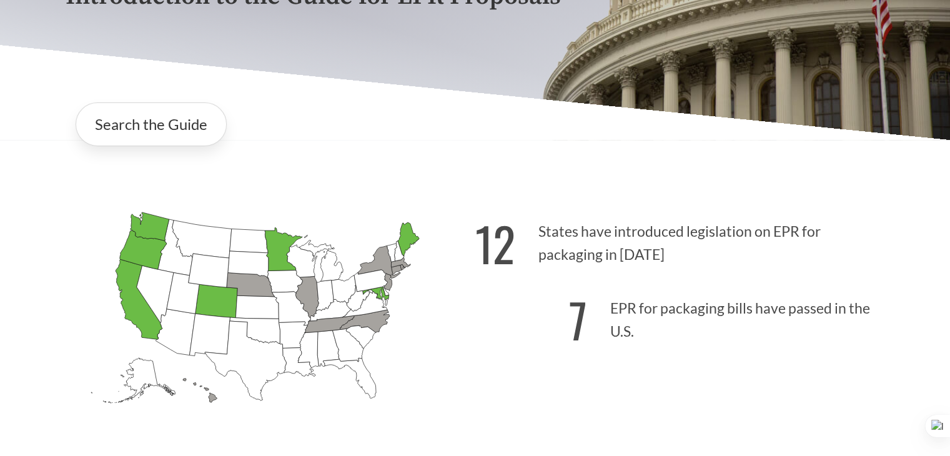
scroll to position [214, 0]
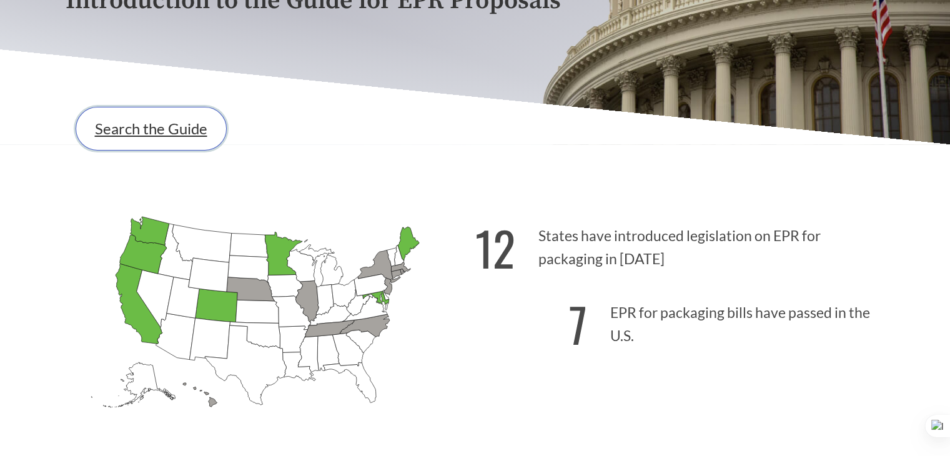
click at [177, 144] on link "Search the Guide" at bounding box center [151, 129] width 151 height 44
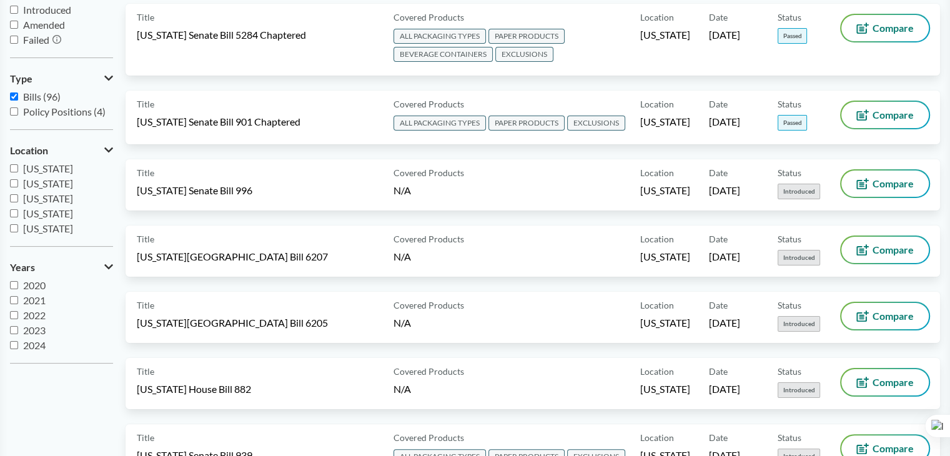
scroll to position [62, 0]
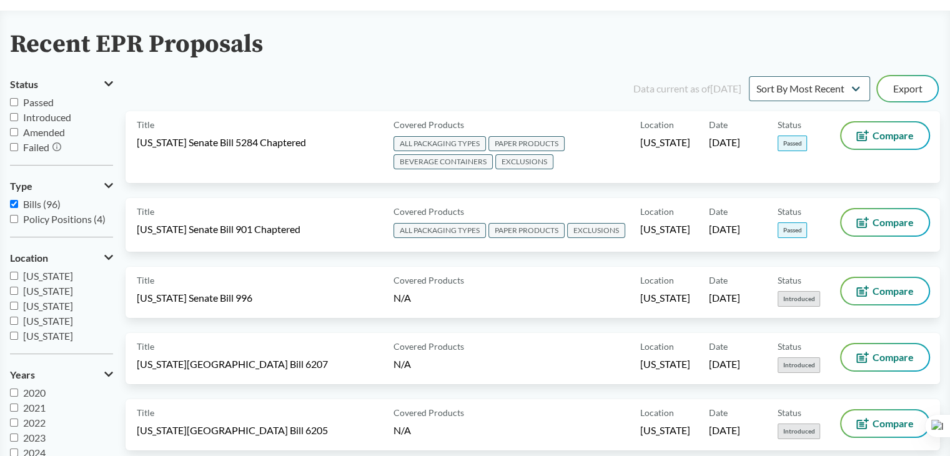
click at [25, 212] on label "Policy Positions (4)" at bounding box center [61, 219] width 103 height 15
click at [18, 215] on input "Policy Positions (4)" at bounding box center [14, 219] width 8 height 8
checkbox input "true"
click at [46, 205] on span "Bills (96)" at bounding box center [41, 204] width 37 height 12
click at [18, 205] on input "Bills (96)" at bounding box center [14, 204] width 8 height 8
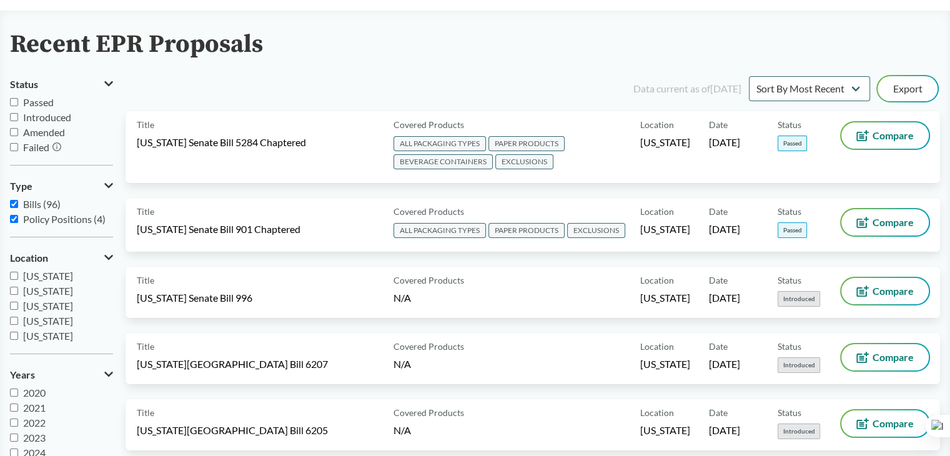
checkbox input "false"
click at [40, 219] on span "Policy Positions (4)" at bounding box center [64, 219] width 82 height 12
click at [18, 219] on input "Policy Positions (4)" at bounding box center [14, 219] width 8 height 8
click at [47, 222] on span "Policy Positions (4)" at bounding box center [64, 219] width 82 height 12
click at [18, 222] on input "Policy Positions (4)" at bounding box center [14, 219] width 8 height 8
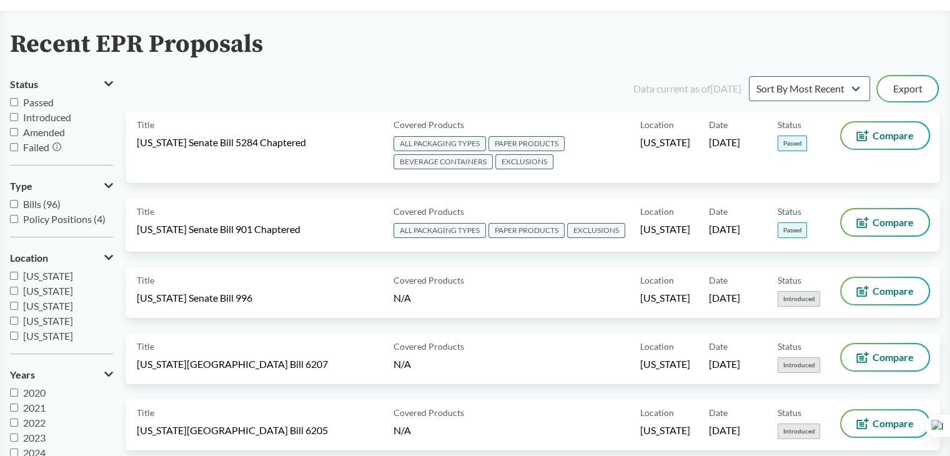
checkbox input "true"
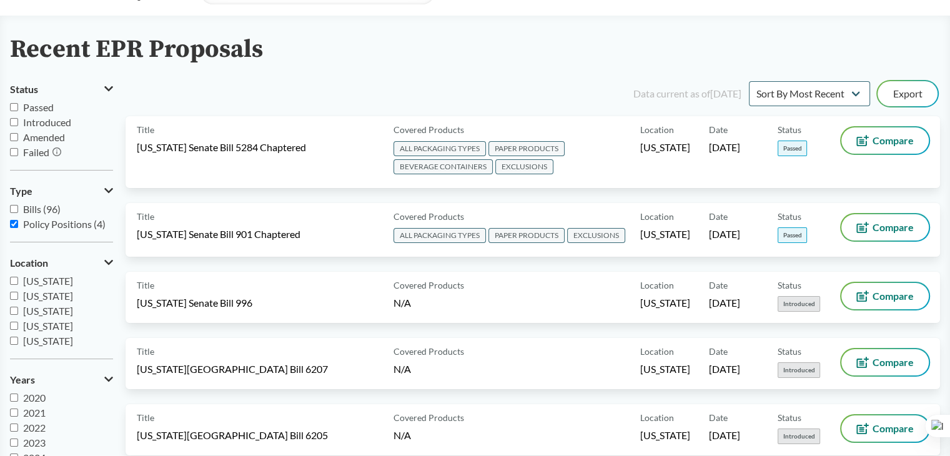
scroll to position [0, 0]
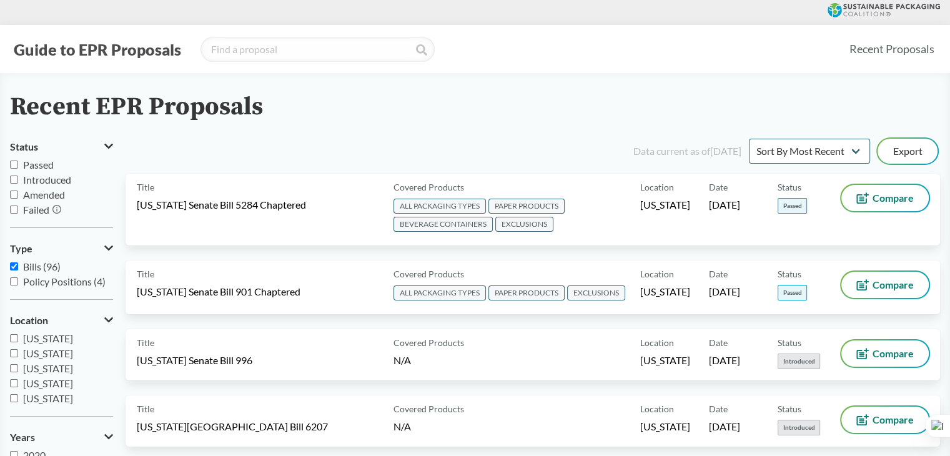
click at [52, 281] on span "Policy Positions (4)" at bounding box center [64, 282] width 82 height 12
click at [18, 281] on input "Policy Positions (4)" at bounding box center [14, 281] width 8 height 8
checkbox input "true"
click at [52, 271] on span "Bills (96)" at bounding box center [41, 267] width 37 height 12
click at [18, 271] on input "Bills (96)" at bounding box center [14, 266] width 8 height 8
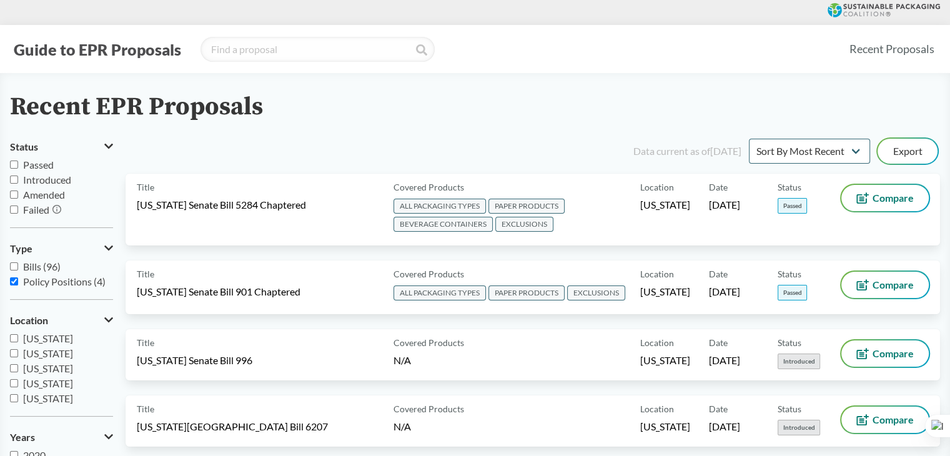
checkbox input "false"
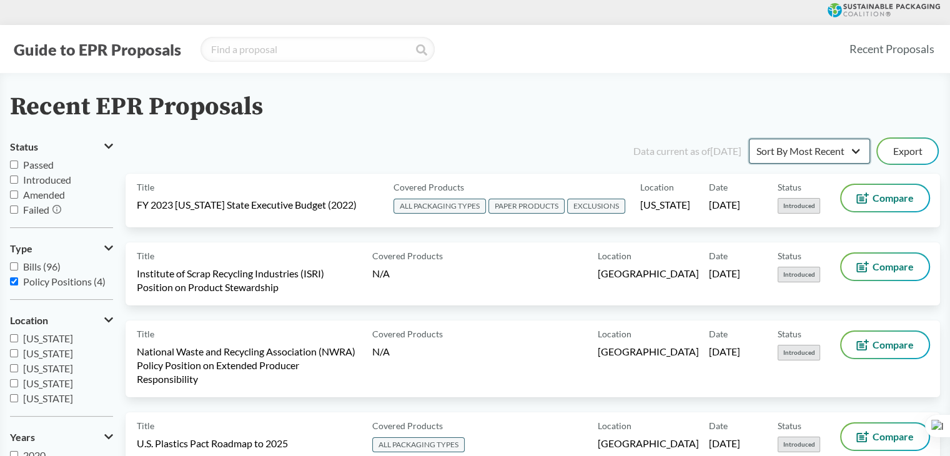
click at [858, 150] on select "Sort By Most Recent Sort By Status" at bounding box center [809, 151] width 121 height 25
click at [749, 139] on select "Sort By Most Recent Sort By Status" at bounding box center [809, 151] width 121 height 25
click at [830, 154] on select "Sort By Most Recent Sort By Status" at bounding box center [809, 151] width 121 height 25
select select "Sort By Most Recent"
click at [749, 139] on select "Sort By Most Recent Sort By Status" at bounding box center [809, 151] width 121 height 25
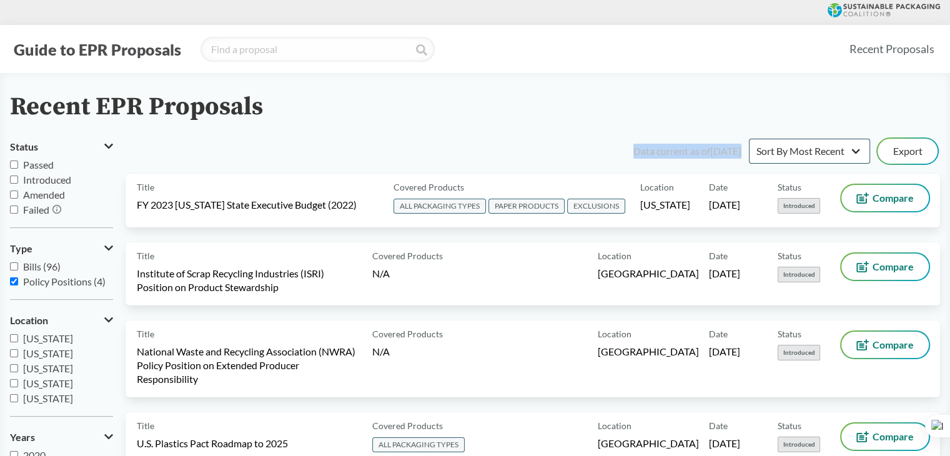
drag, startPoint x: 602, startPoint y: 152, endPoint x: 765, endPoint y: 147, distance: 163.8
click at [765, 147] on div "Data current as of 12/11/2024 Sort By Most Recent Sort By Status Export" at bounding box center [541, 151] width 800 height 30
click at [918, 46] on link "Recent Proposals" at bounding box center [892, 49] width 96 height 28
click at [894, 48] on link "Recent Proposals" at bounding box center [892, 49] width 96 height 28
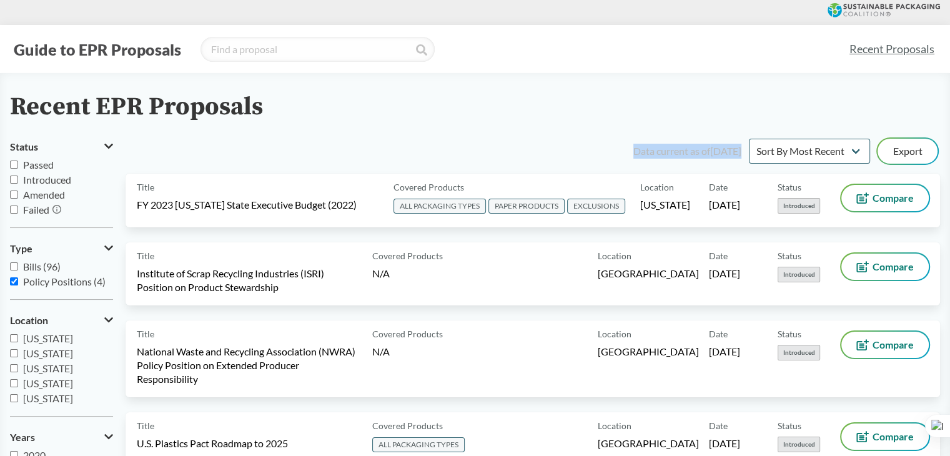
click at [894, 48] on link "Recent Proposals" at bounding box center [892, 49] width 96 height 28
click at [52, 210] on icon at bounding box center [56, 209] width 9 height 9
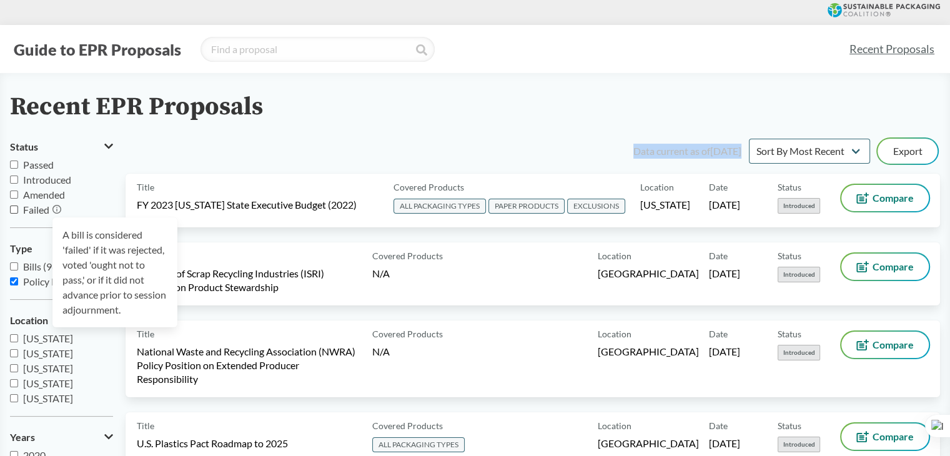
drag, startPoint x: 71, startPoint y: 234, endPoint x: 142, endPoint y: 287, distance: 88.5
click at [142, 287] on div "A bill is considered 'failed' if it was rejected, voted 'ought not to pass,' or…" at bounding box center [114, 272] width 125 height 110
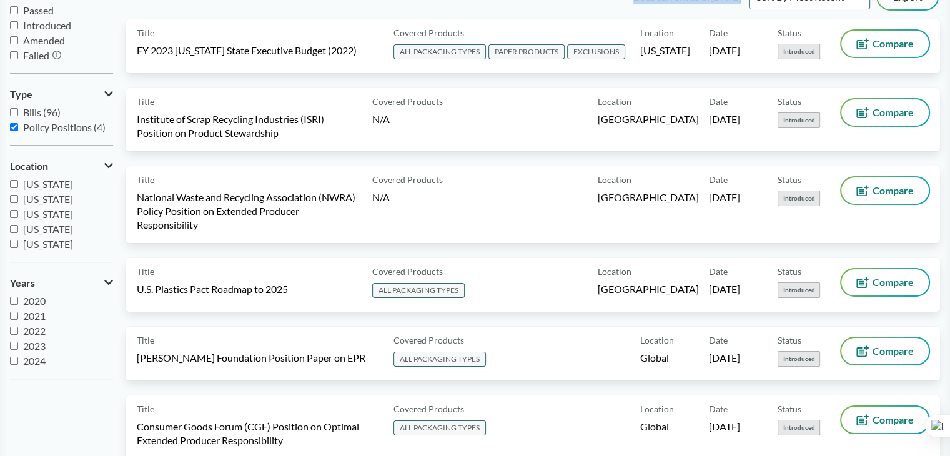
scroll to position [312, 0]
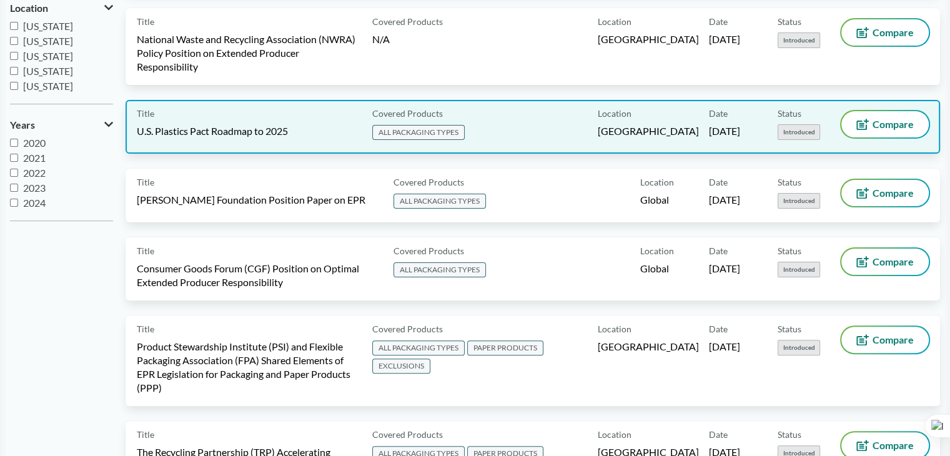
click at [200, 124] on span "U.S. Plastics Pact Roadmap to 2025" at bounding box center [212, 131] width 151 height 14
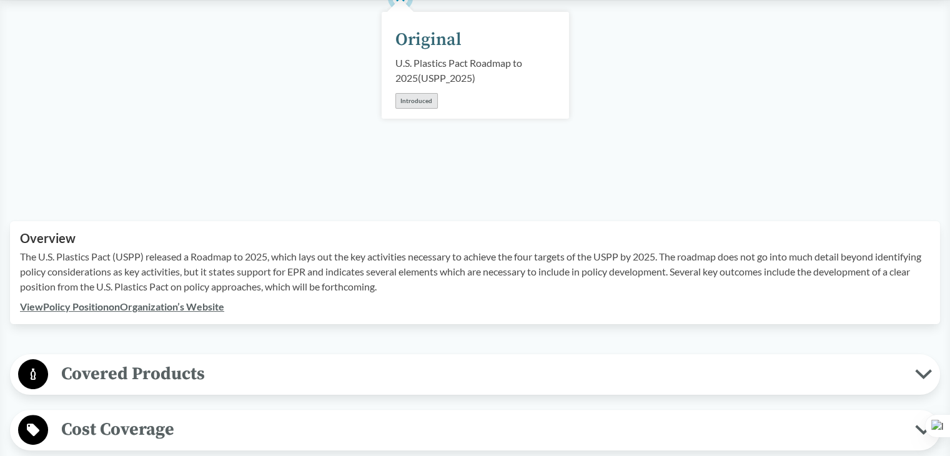
scroll to position [375, 0]
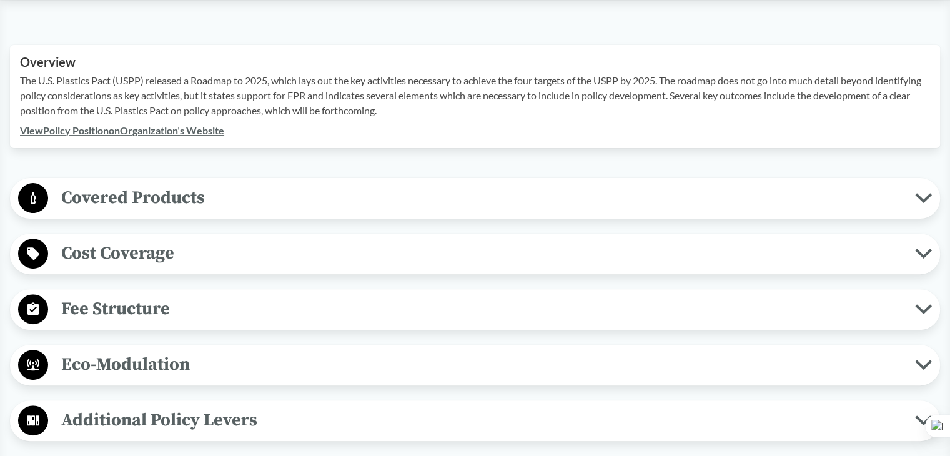
click at [192, 194] on span "Covered Products" at bounding box center [481, 198] width 867 height 28
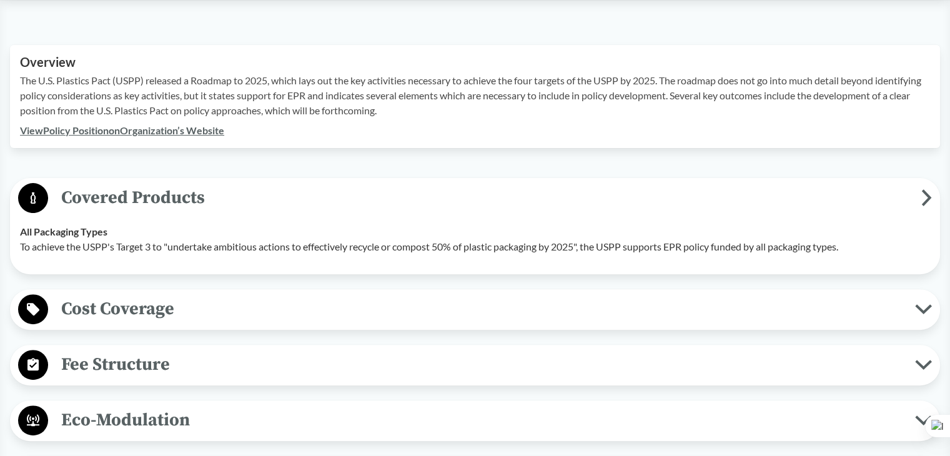
click at [204, 321] on span "Cost Coverage" at bounding box center [481, 309] width 867 height 28
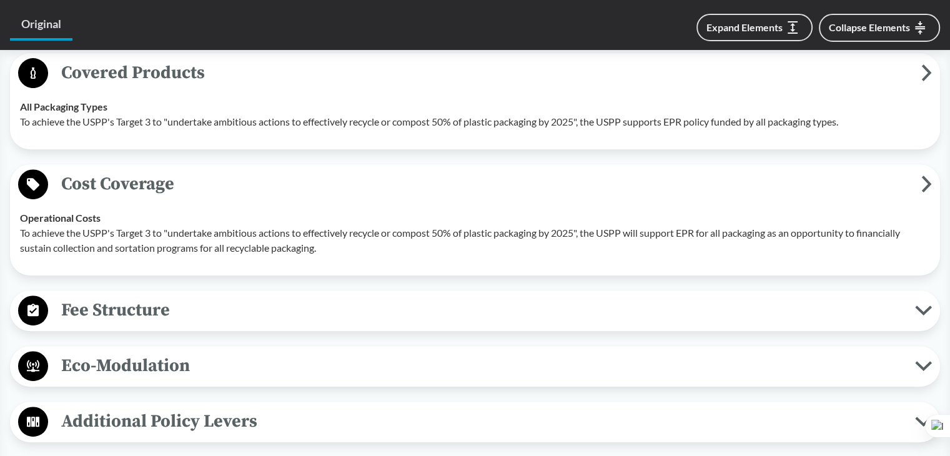
click at [203, 317] on span "Fee Structure" at bounding box center [481, 310] width 867 height 28
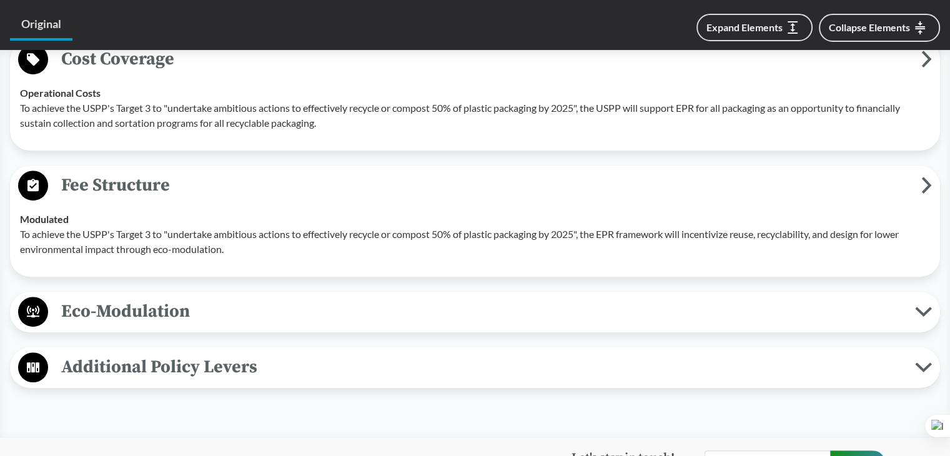
click at [186, 328] on div "Eco-Modulation Reuse To achieve the USPP's Target 3 to "undertake ambitious act…" at bounding box center [475, 312] width 930 height 41
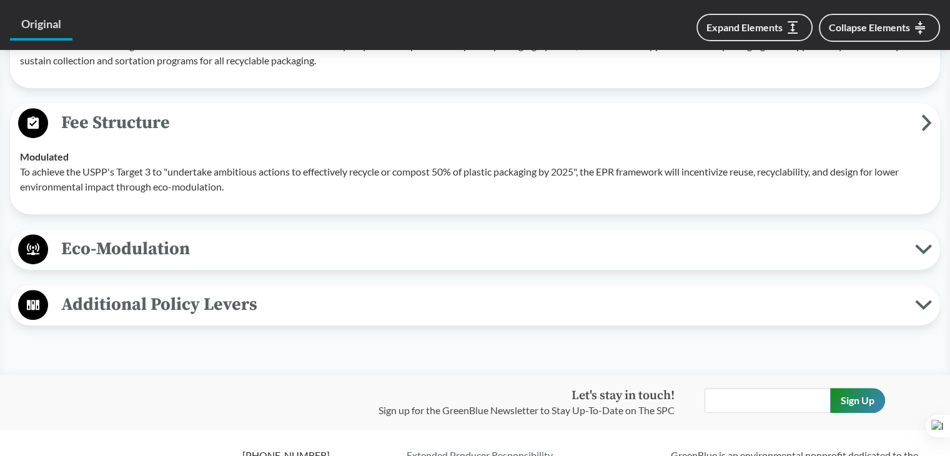
drag, startPoint x: 186, startPoint y: 324, endPoint x: 199, endPoint y: 319, distance: 14.0
click at [213, 311] on span "Additional Policy Levers" at bounding box center [481, 305] width 867 height 28
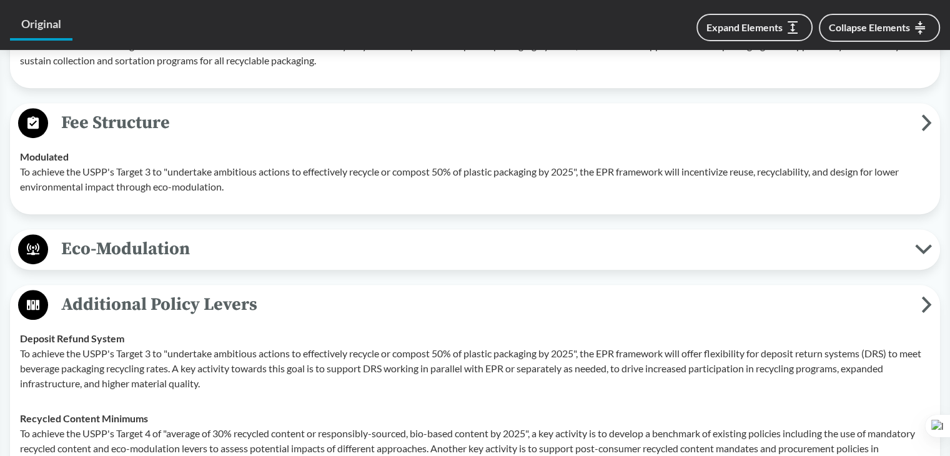
click at [237, 247] on span "Eco-Modulation" at bounding box center [481, 249] width 867 height 28
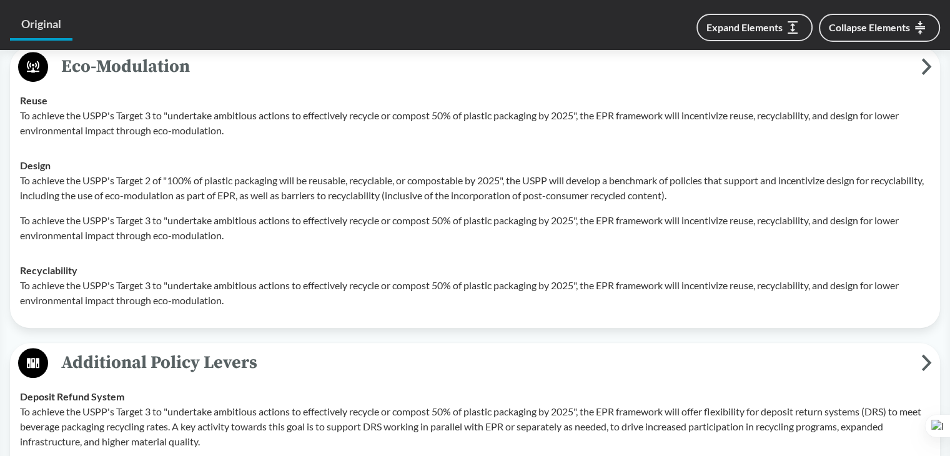
scroll to position [1230, 0]
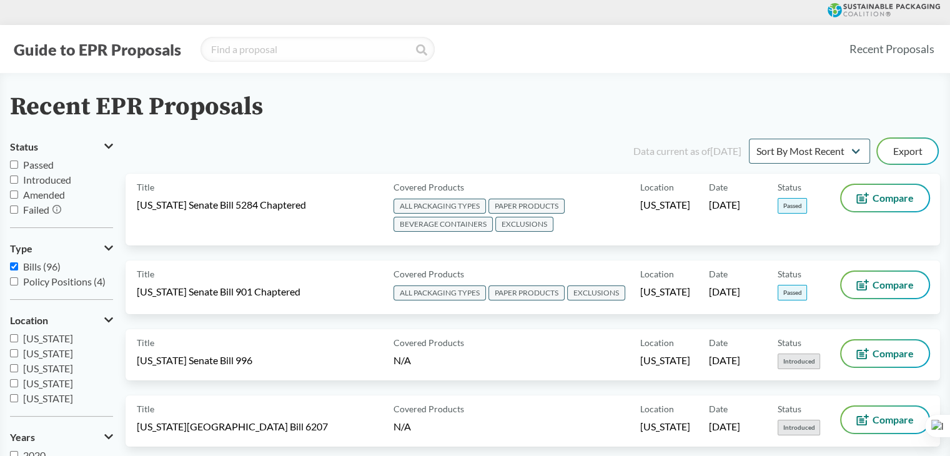
click at [49, 163] on span "Passed" at bounding box center [38, 165] width 31 height 12
click at [18, 163] on input "Passed" at bounding box center [14, 165] width 8 height 8
checkbox input "true"
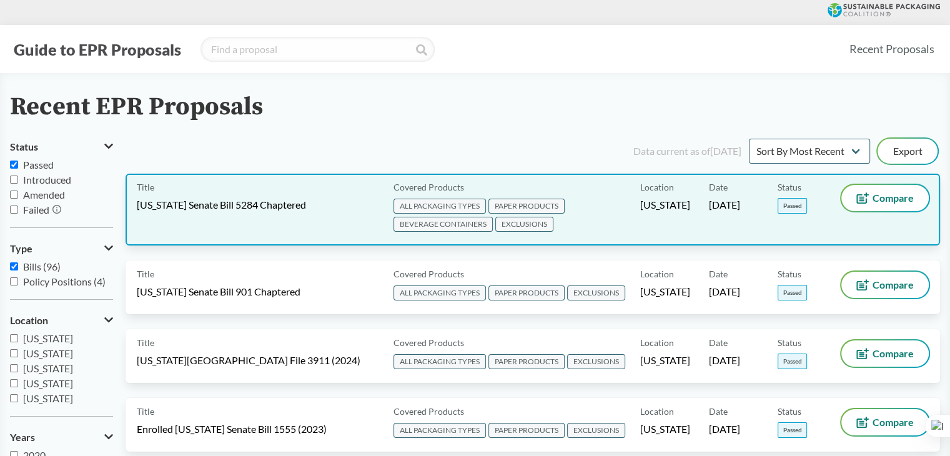
click at [662, 216] on div "Location Washington" at bounding box center [674, 209] width 69 height 49
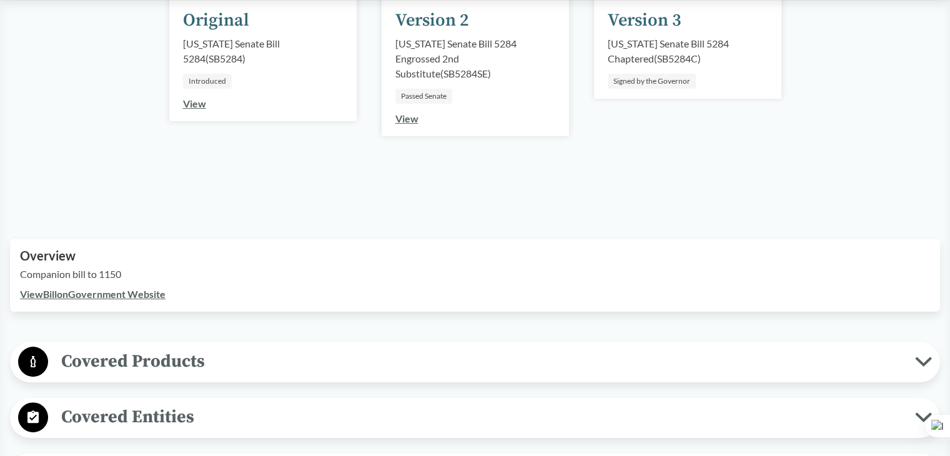
scroll to position [250, 0]
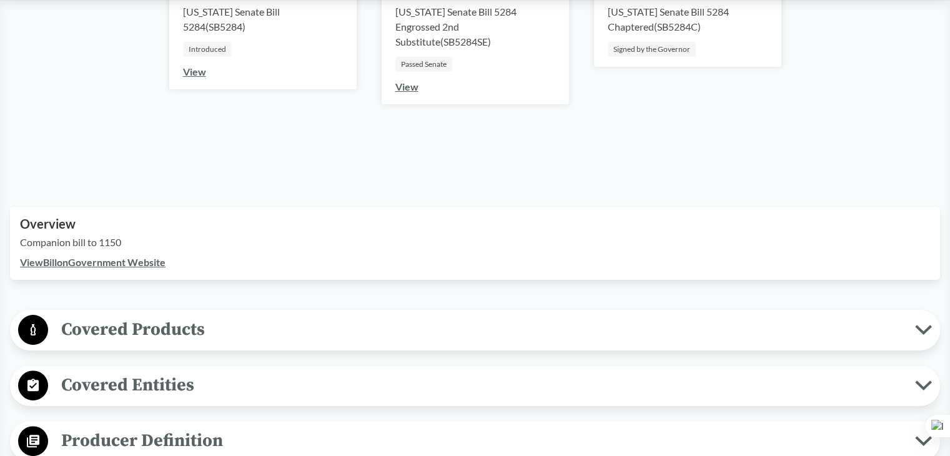
click at [167, 334] on span "Covered Products" at bounding box center [481, 330] width 867 height 28
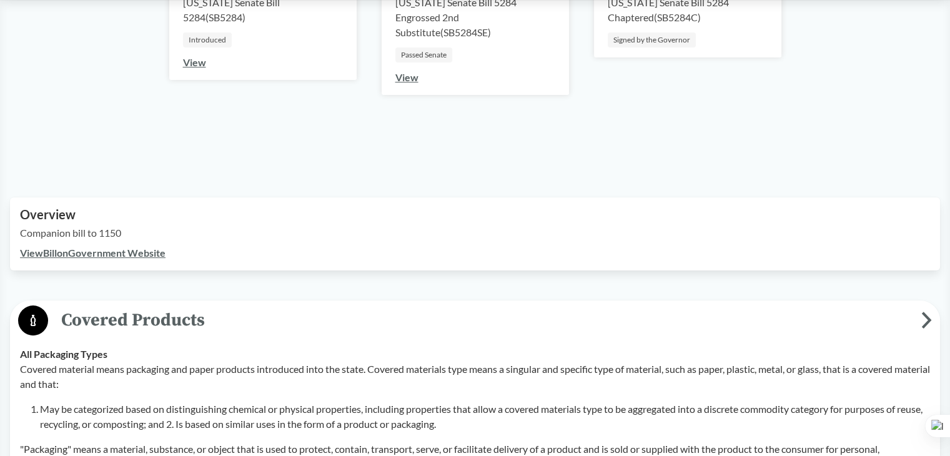
scroll to position [500, 0]
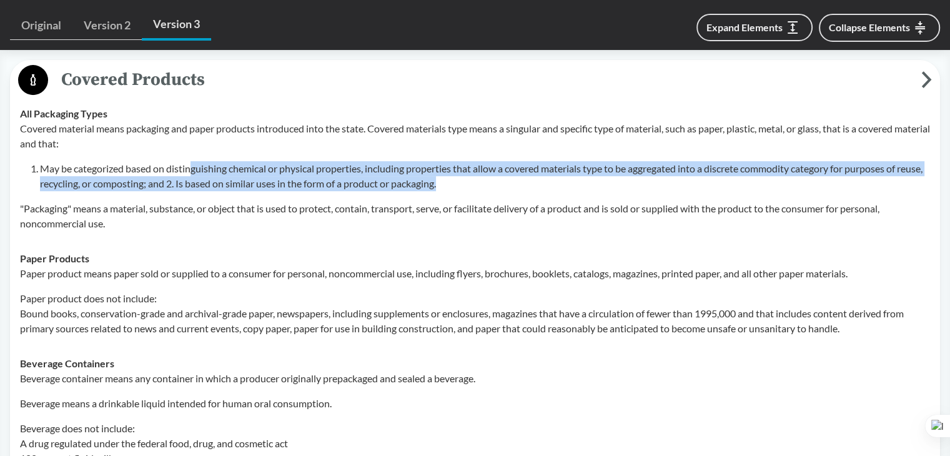
drag, startPoint x: 192, startPoint y: 169, endPoint x: 609, endPoint y: 188, distance: 417.8
click at [609, 188] on li "May be categorized based on distinguishing chemical or physical properties, inc…" at bounding box center [485, 176] width 890 height 30
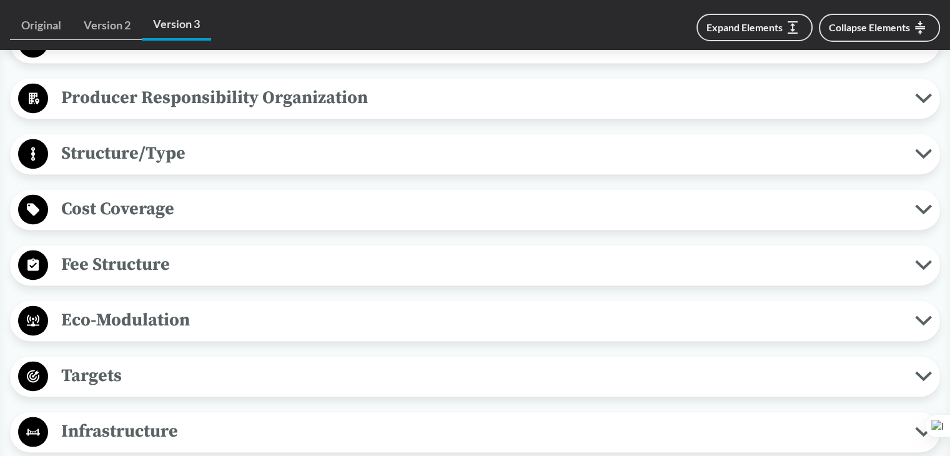
scroll to position [1749, 0]
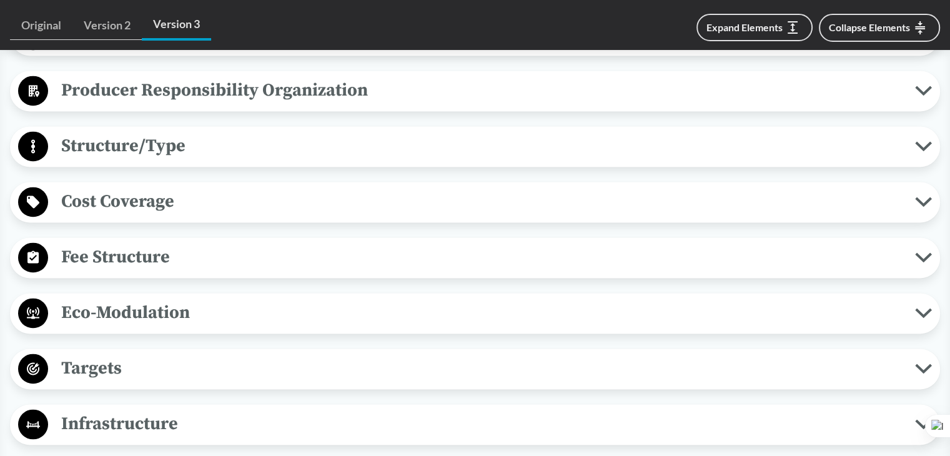
click at [162, 160] on span "Structure/Type" at bounding box center [481, 146] width 867 height 28
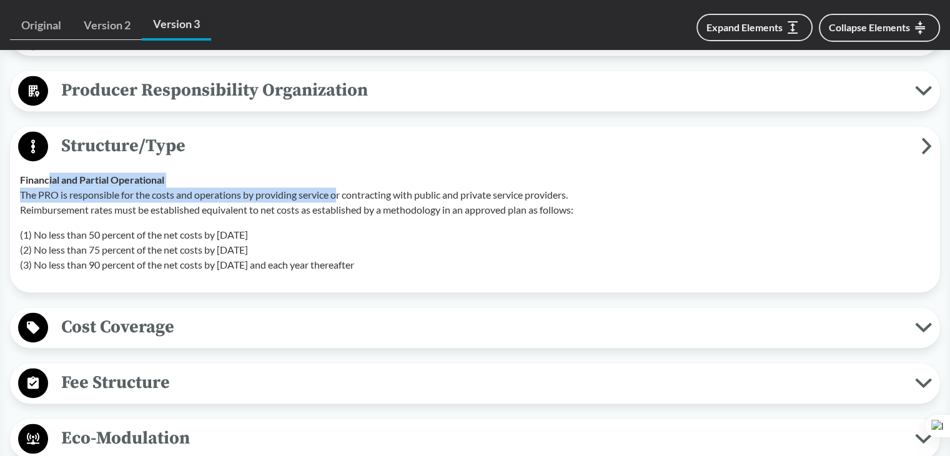
drag, startPoint x: 48, startPoint y: 214, endPoint x: 337, endPoint y: 217, distance: 288.7
click at [337, 217] on div "Financial and Partial Operational The PRO is responsible for the costs and oper…" at bounding box center [475, 222] width 910 height 100
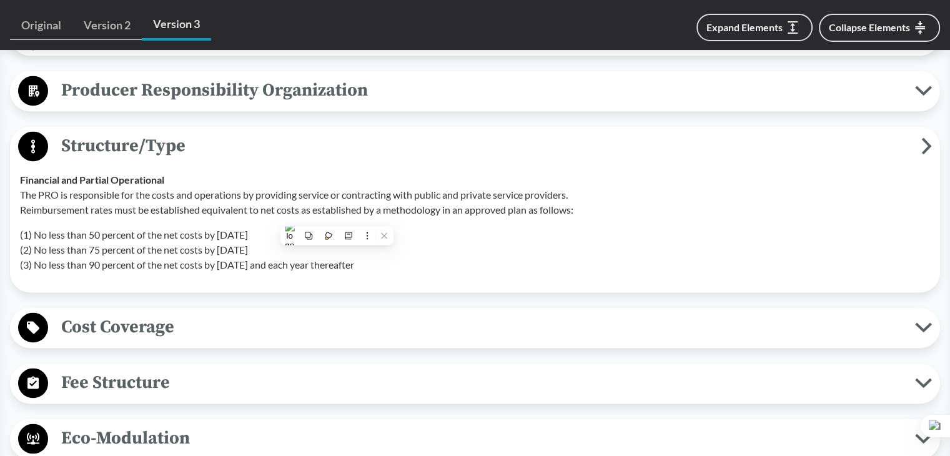
click at [159, 272] on p "(1) No less than 50 percent of the net costs by February 15, 2030 (2) No less t…" at bounding box center [475, 249] width 910 height 45
drag, startPoint x: 84, startPoint y: 268, endPoint x: 320, endPoint y: 268, distance: 236.2
click at [320, 268] on p "(1) No less than 50 percent of the net costs by February 15, 2030 (2) No less t…" at bounding box center [475, 249] width 910 height 45
click at [322, 217] on p "The PRO is responsible for the costs and operations by providing service or con…" at bounding box center [475, 202] width 910 height 30
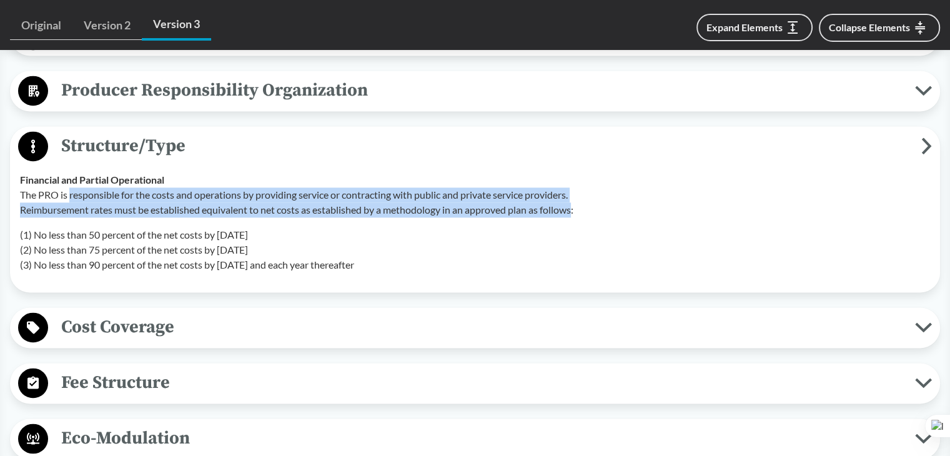
drag, startPoint x: 69, startPoint y: 222, endPoint x: 575, endPoint y: 234, distance: 506.2
click at [575, 217] on p "The PRO is responsible for the costs and operations by providing service or con…" at bounding box center [475, 202] width 910 height 30
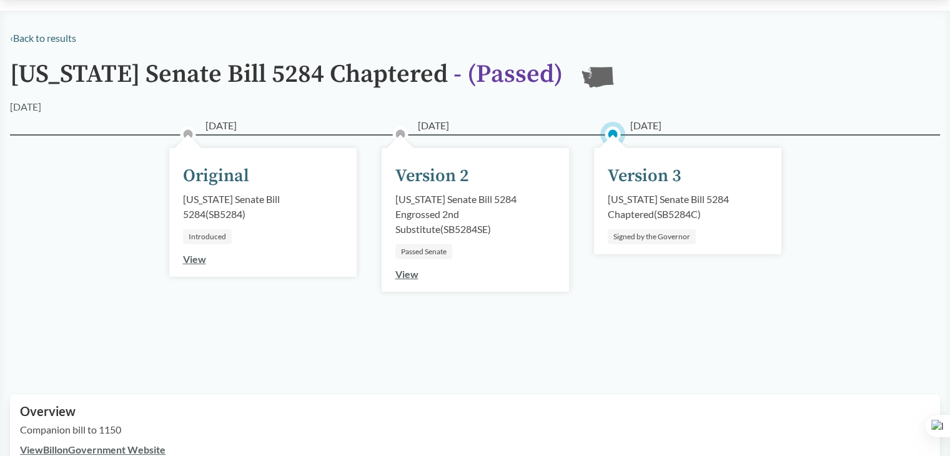
scroll to position [0, 0]
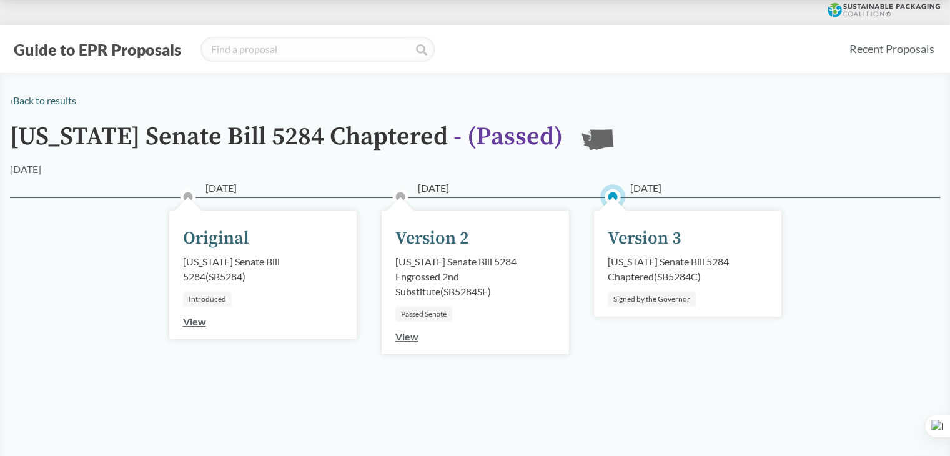
click at [645, 268] on div "Washington Senate Bill 5284 Chaptered ( SB5284C )" at bounding box center [688, 269] width 160 height 30
click at [650, 236] on div "Version 3" at bounding box center [645, 239] width 74 height 26
click at [657, 186] on span "[DATE]" at bounding box center [645, 188] width 31 height 15
drag, startPoint x: 601, startPoint y: 201, endPoint x: 611, endPoint y: 194, distance: 12.1
click at [605, 198] on icon at bounding box center [612, 196] width 25 height 25
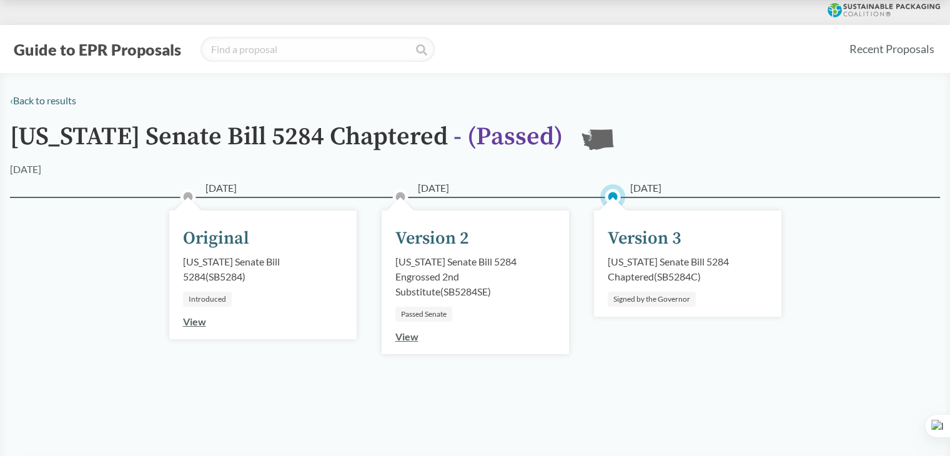
click at [611, 194] on circle at bounding box center [613, 197] width 12 height 12
drag, startPoint x: 672, startPoint y: 292, endPoint x: 669, endPoint y: 299, distance: 7.0
click at [671, 293] on div "05/17/2025 Version 3 Washington Senate Bill 5284 Chaptered ( SB5284C ) Signed b…" at bounding box center [687, 264] width 187 height 106
click at [669, 300] on div "Signed by the Governor" at bounding box center [652, 299] width 88 height 15
click at [687, 302] on div "Signed by the Governor" at bounding box center [652, 299] width 88 height 15
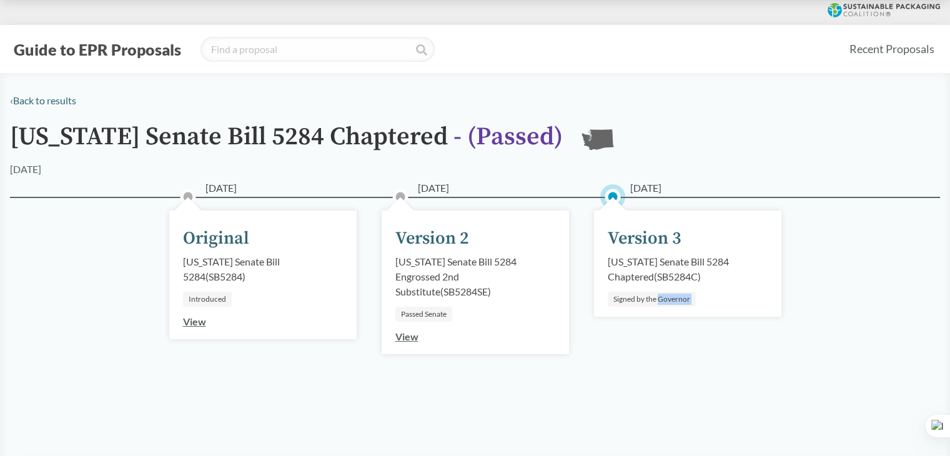
drag, startPoint x: 687, startPoint y: 302, endPoint x: 700, endPoint y: 286, distance: 21.0
click at [688, 302] on div "Signed by the Governor" at bounding box center [652, 299] width 88 height 15
click at [707, 281] on div "Washington Senate Bill 5284 Chaptered ( SB5284C )" at bounding box center [688, 269] width 160 height 30
click at [406, 337] on link "View" at bounding box center [406, 337] width 23 height 12
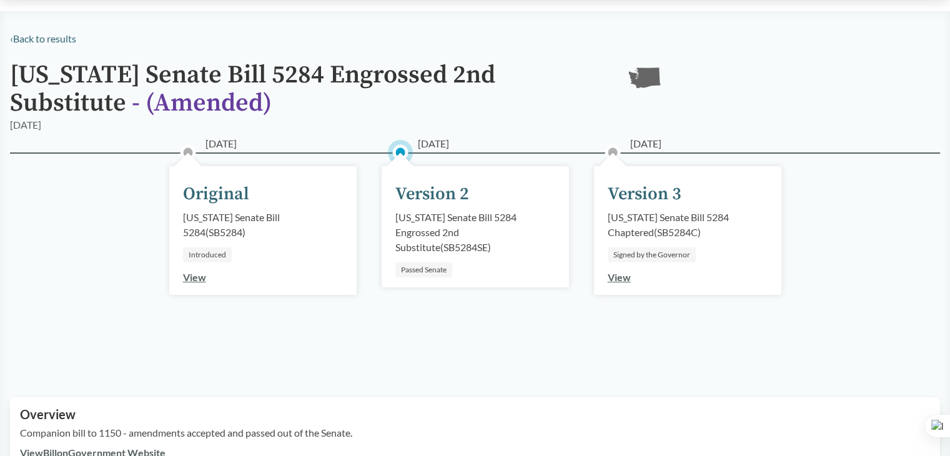
scroll to position [62, 0]
click at [622, 284] on div "05/17/2025 Version 3 Washington Senate Bill 5284 Chaptered ( SB5284C ) Signed b…" at bounding box center [687, 230] width 187 height 129
click at [620, 275] on link "View" at bounding box center [619, 277] width 23 height 12
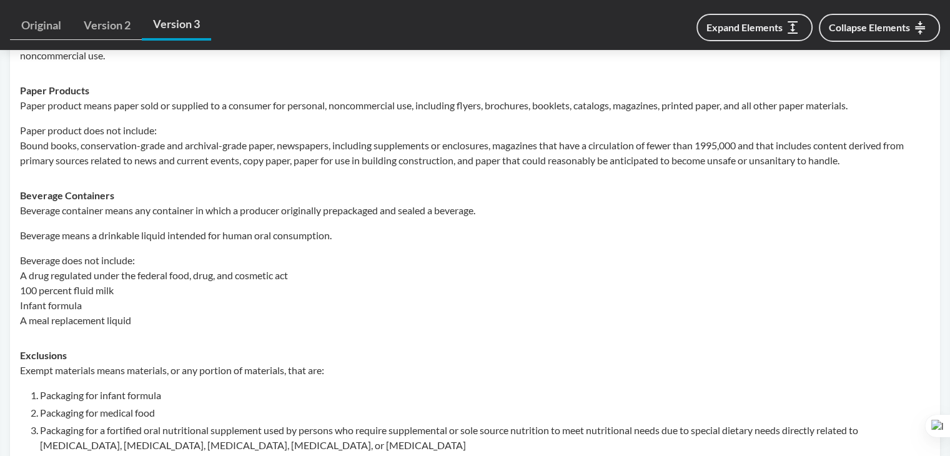
scroll to position [687, 0]
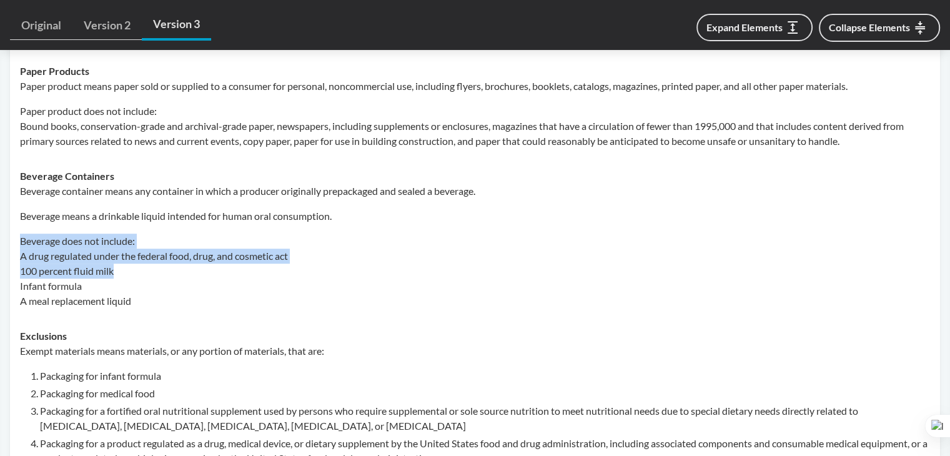
drag, startPoint x: 19, startPoint y: 241, endPoint x: 185, endPoint y: 277, distance: 169.5
click at [185, 277] on td "Beverage Containers Beverage container means any container in which a producer …" at bounding box center [475, 239] width 922 height 160
click at [39, 252] on p "Beverage does not include: A drug regulated under the federal food, drug, and c…" at bounding box center [475, 271] width 910 height 75
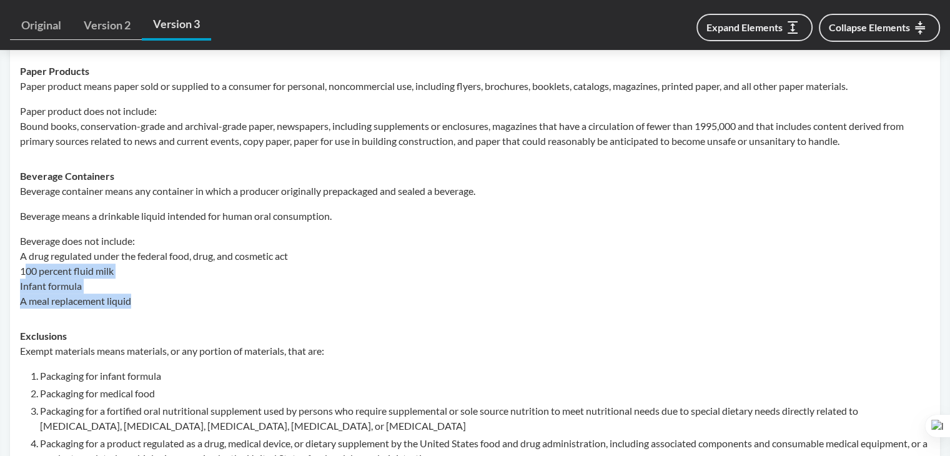
drag, startPoint x: 24, startPoint y: 266, endPoint x: 176, endPoint y: 296, distance: 154.8
click at [176, 296] on p "Beverage does not include: A drug regulated under the federal food, drug, and c…" at bounding box center [475, 271] width 910 height 75
click at [56, 287] on p "Beverage does not include: A drug regulated under the federal food, drug, and c…" at bounding box center [475, 271] width 910 height 75
drag, startPoint x: 27, startPoint y: 301, endPoint x: 152, endPoint y: 306, distance: 125.0
click at [152, 306] on p "Beverage does not include: A drug regulated under the federal food, drug, and c…" at bounding box center [475, 271] width 910 height 75
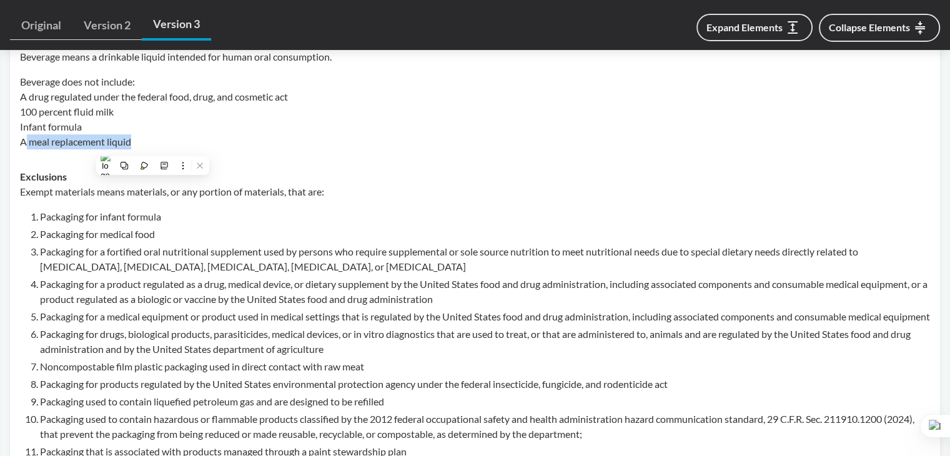
scroll to position [875, 0]
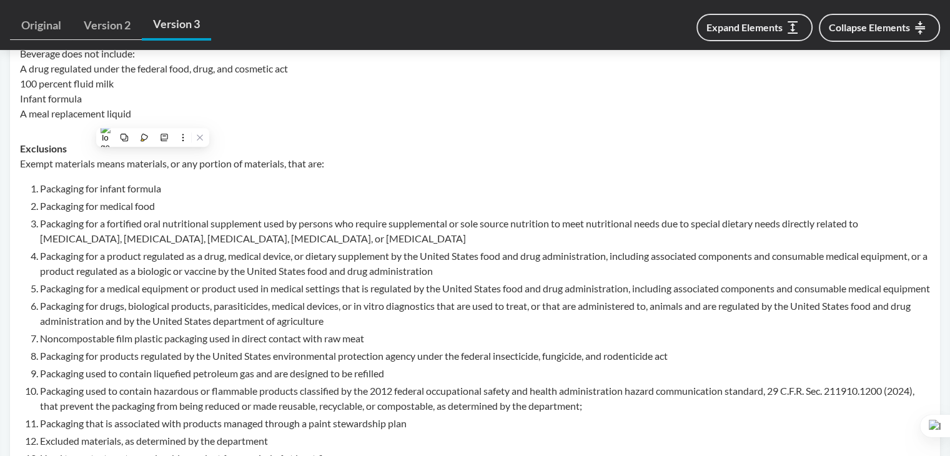
click at [141, 277] on li "Packaging for a product regulated as a drug, medical device, or dietary supplem…" at bounding box center [485, 264] width 890 height 30
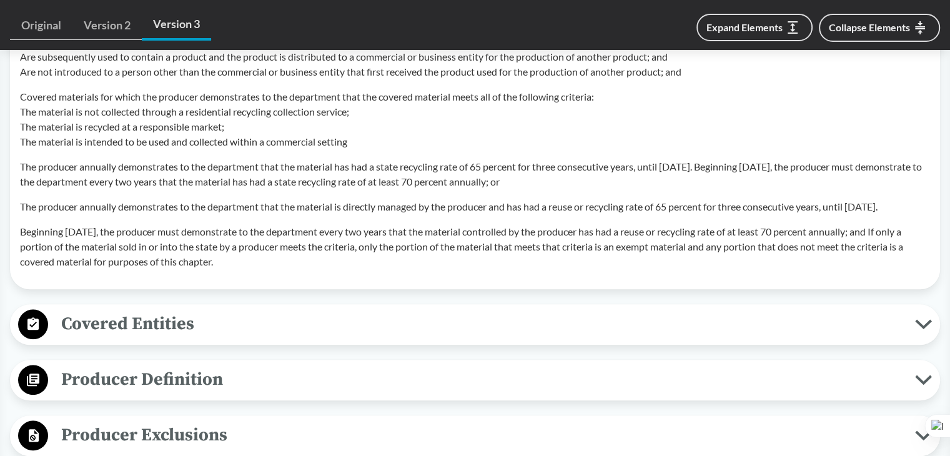
scroll to position [1250, 0]
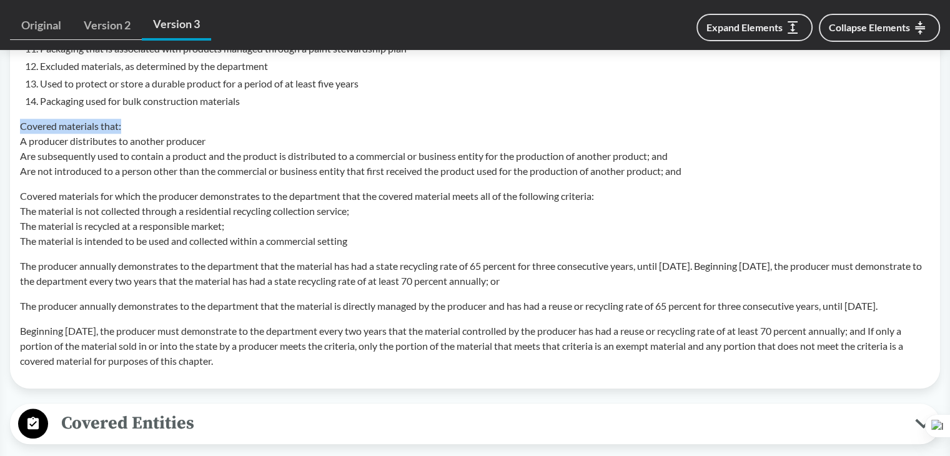
drag, startPoint x: 18, startPoint y: 138, endPoint x: 285, endPoint y: 140, distance: 266.8
click at [285, 140] on td "Exclusions Exempt materials means materials, or any portion of materials, that …" at bounding box center [475, 67] width 922 height 622
click at [188, 167] on p "Covered materials that: A producer distributes to another producer Are subseque…" at bounding box center [475, 149] width 910 height 60
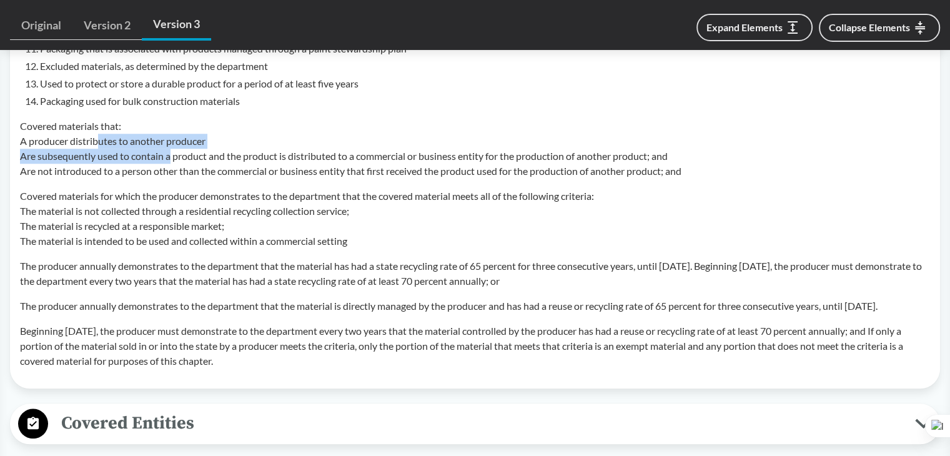
drag, startPoint x: 98, startPoint y: 161, endPoint x: 151, endPoint y: 183, distance: 57.7
click at [170, 179] on p "Covered materials that: A producer distributes to another producer Are subseque…" at bounding box center [475, 149] width 910 height 60
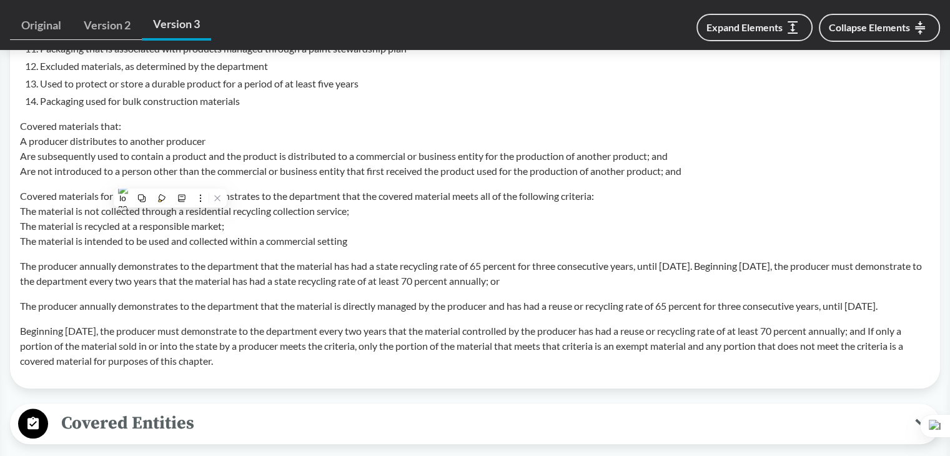
click at [92, 201] on div "Exempt materials means materials, or any portion of materials, that are: Packag…" at bounding box center [475, 74] width 910 height 587
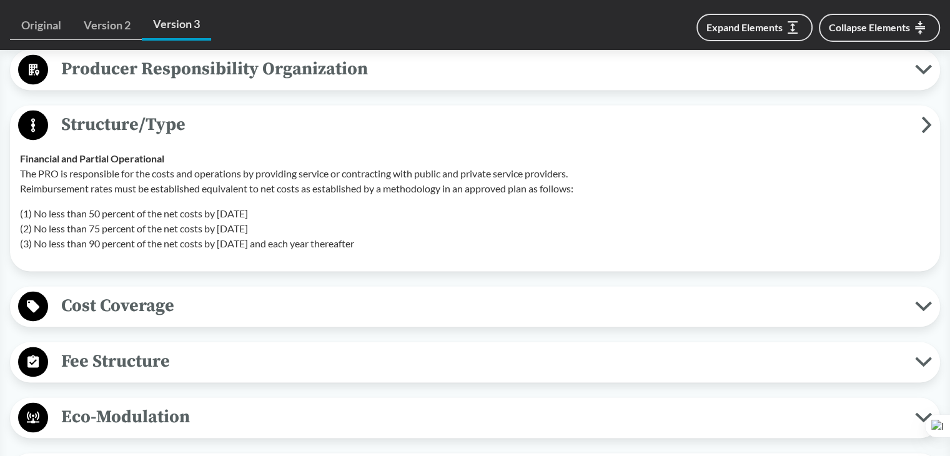
scroll to position [1749, 0]
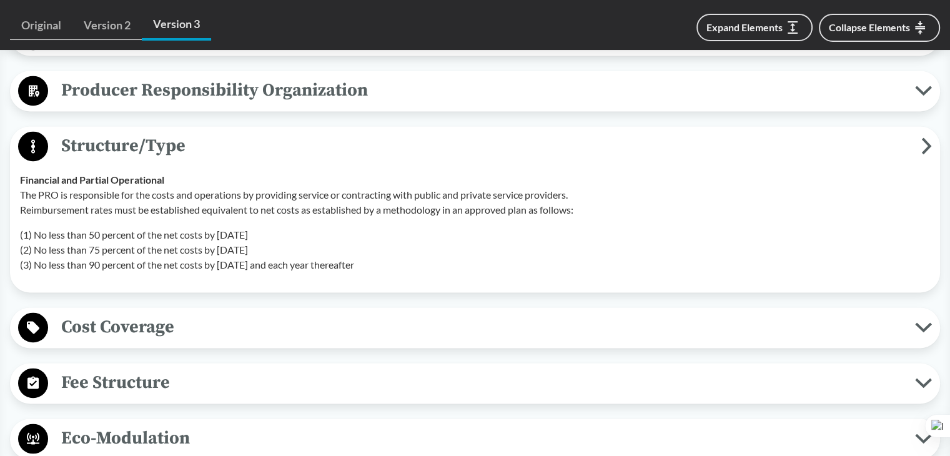
click at [209, 160] on span "Structure/Type" at bounding box center [484, 146] width 873 height 28
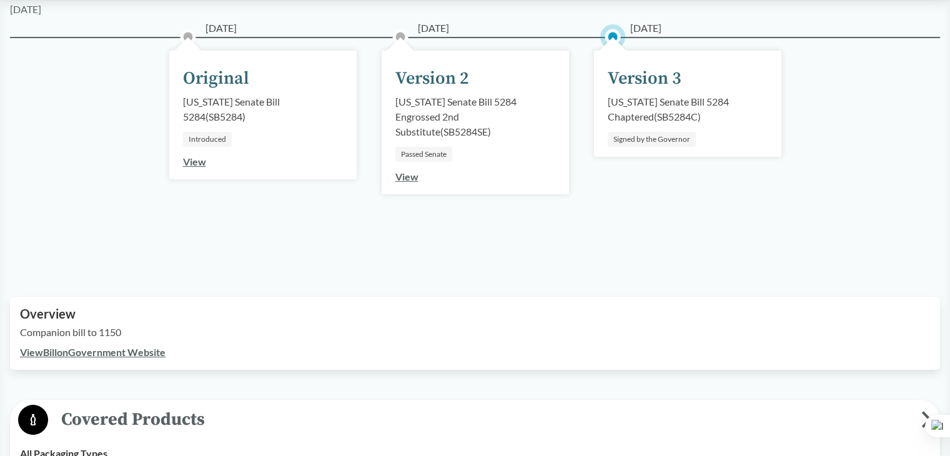
scroll to position [62, 0]
